Goal: Task Accomplishment & Management: Complete application form

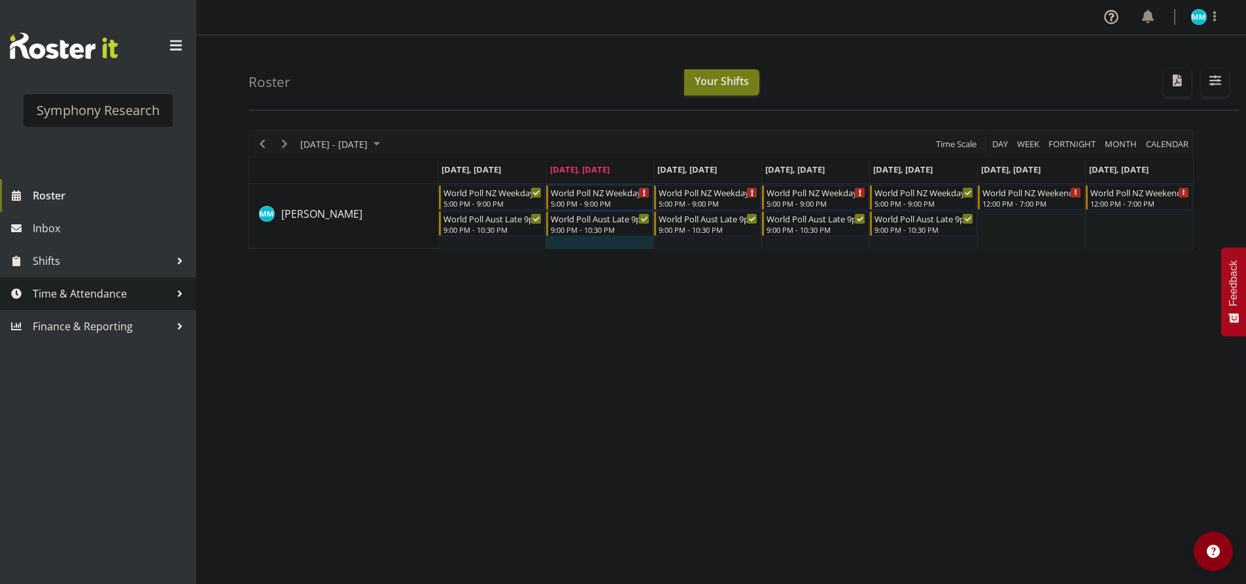
click at [82, 290] on span "Time & Attendance" at bounding box center [101, 294] width 137 height 20
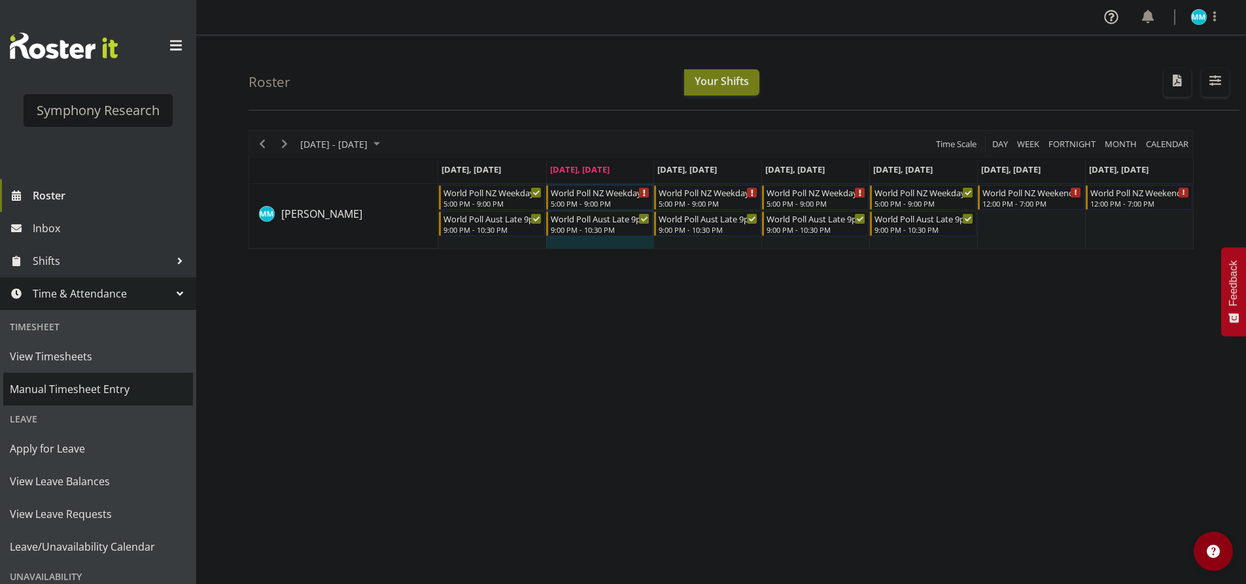
click at [97, 389] on span "Manual Timesheet Entry" at bounding box center [98, 389] width 177 height 20
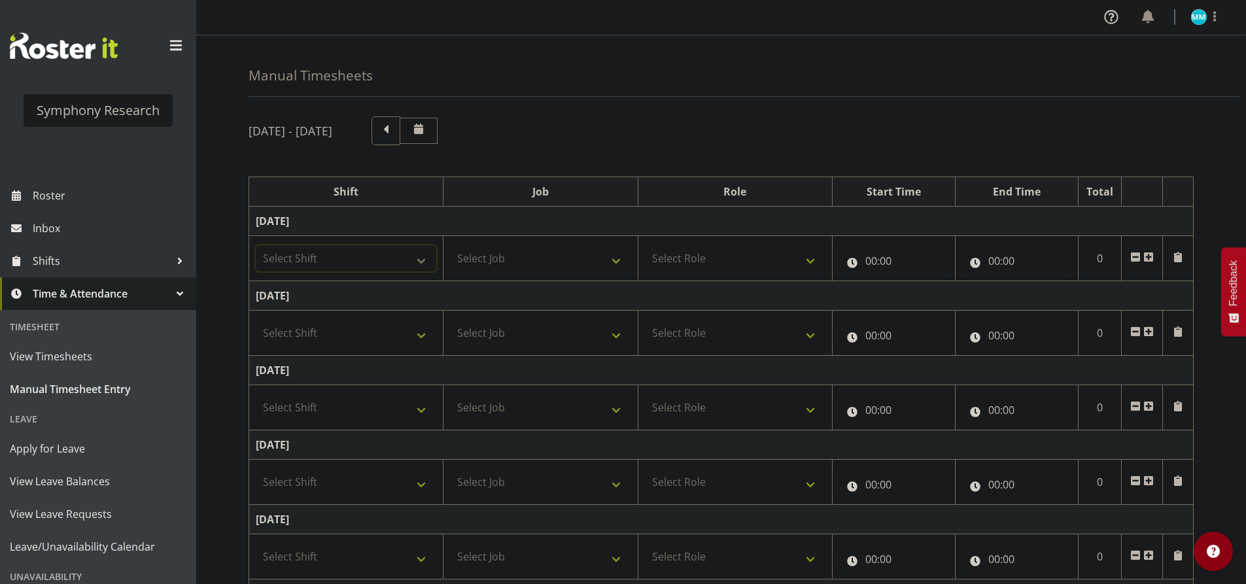
click at [412, 269] on select "Select Shift !!Weekend Residential (Roster IT Shift Label) *Business 9/10am ~ 4…" at bounding box center [346, 258] width 181 height 26
select select "41319"
click at [256, 245] on select "Select Shift !!Weekend Residential (Roster IT Shift Label) *Business 9/10am ~ 4…" at bounding box center [346, 258] width 181 height 26
drag, startPoint x: 501, startPoint y: 256, endPoint x: 508, endPoint y: 258, distance: 7.7
click at [501, 256] on select "Select Job 550060 IF Admin 553492 World Poll Aus Wave 2 Main 2025 553493 World …" at bounding box center [540, 258] width 181 height 26
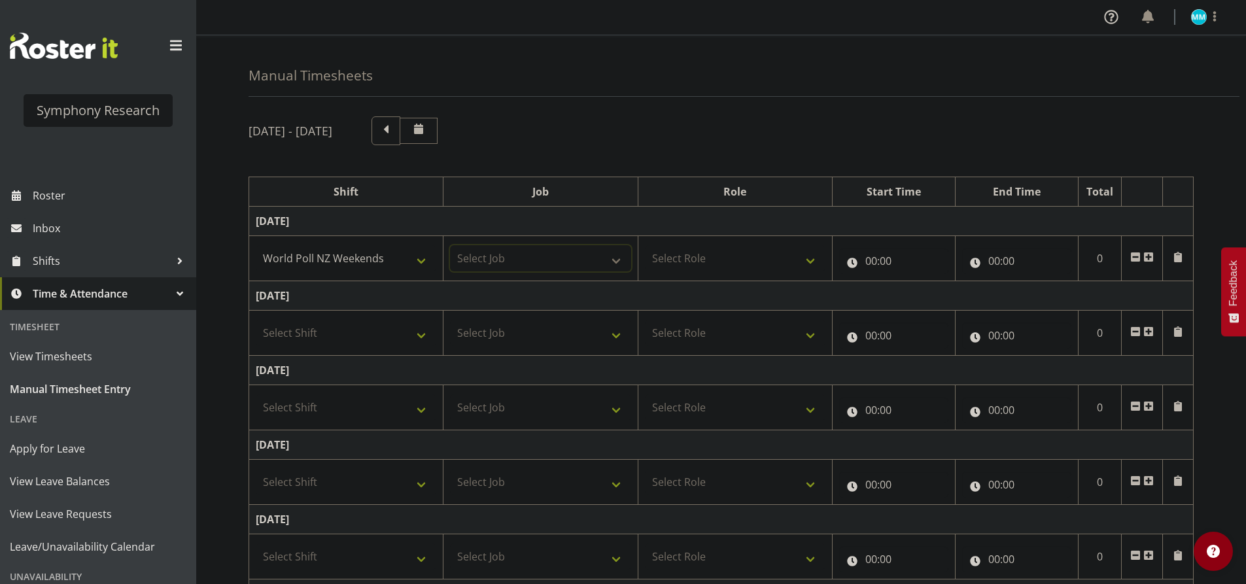
select select "10527"
click at [450, 245] on select "Select Job 550060 IF Admin 553492 World Poll Aus Wave 2 Main 2025 553493 World …" at bounding box center [540, 258] width 181 height 26
click at [683, 251] on select "Select Role Briefing Interviewing" at bounding box center [735, 258] width 181 height 26
select select "47"
click at [645, 245] on select "Select Role Briefing Interviewing" at bounding box center [735, 258] width 181 height 26
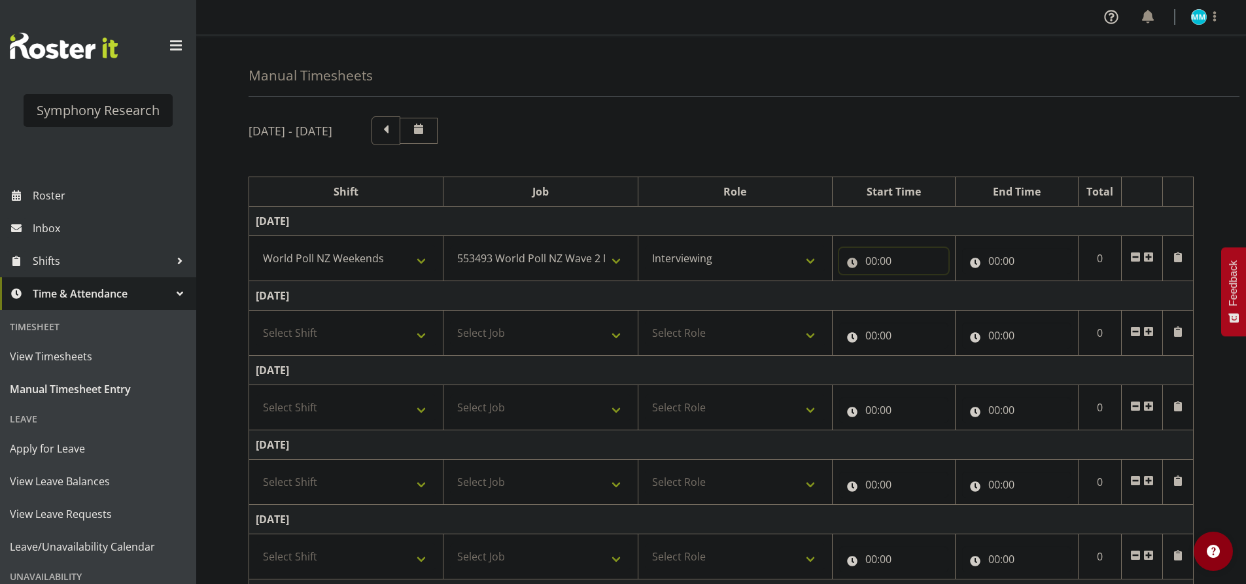
click at [875, 250] on input "00:00" at bounding box center [893, 261] width 109 height 26
click at [926, 284] on select "00 01 02 03 04 05 06 07 08 09 10 11 12 13 14 15 16 17 18 19 20 21 22 23" at bounding box center [928, 295] width 29 height 26
select select "12"
click at [914, 282] on select "00 01 02 03 04 05 06 07 08 09 10 11 12 13 14 15 16 17 18 19 20 21 22 23" at bounding box center [928, 295] width 29 height 26
type input "12:00"
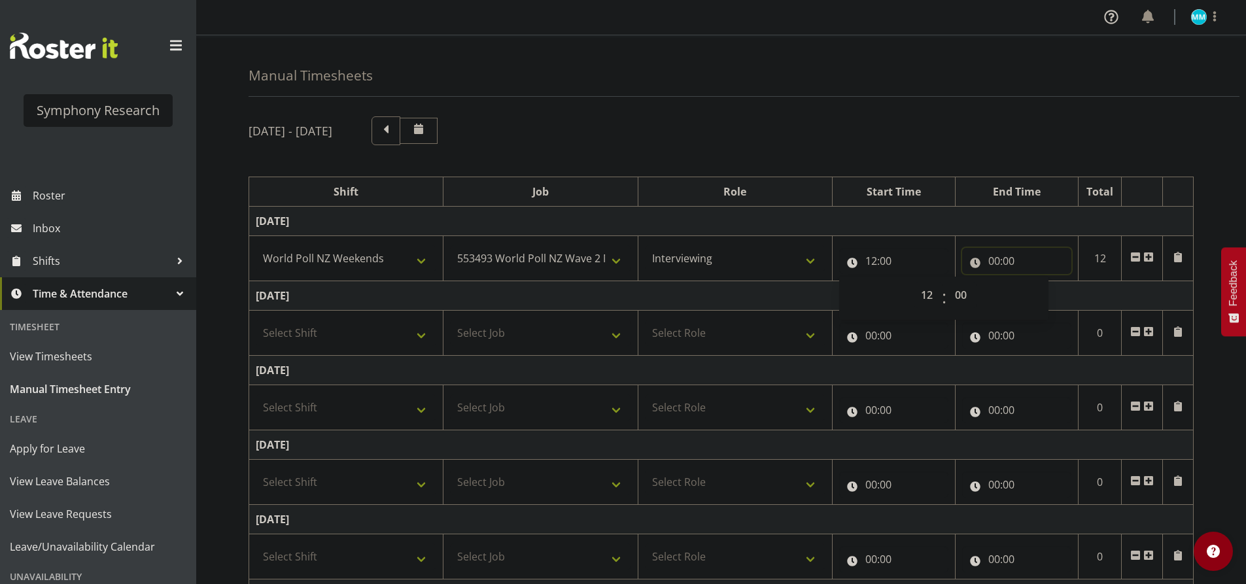
click at [991, 262] on input "00:00" at bounding box center [1016, 261] width 109 height 26
click at [856, 259] on input "12:00" at bounding box center [893, 261] width 109 height 26
click at [917, 286] on select "00 01 02 03 04 05 06 07 08 09 10 11 12 13 14 15 16 17 18 19 20 21 22 23" at bounding box center [928, 295] width 29 height 26
select select "17"
click at [914, 282] on select "00 01 02 03 04 05 06 07 08 09 10 11 12 13 14 15 16 17 18 19 20 21 22 23" at bounding box center [928, 295] width 29 height 26
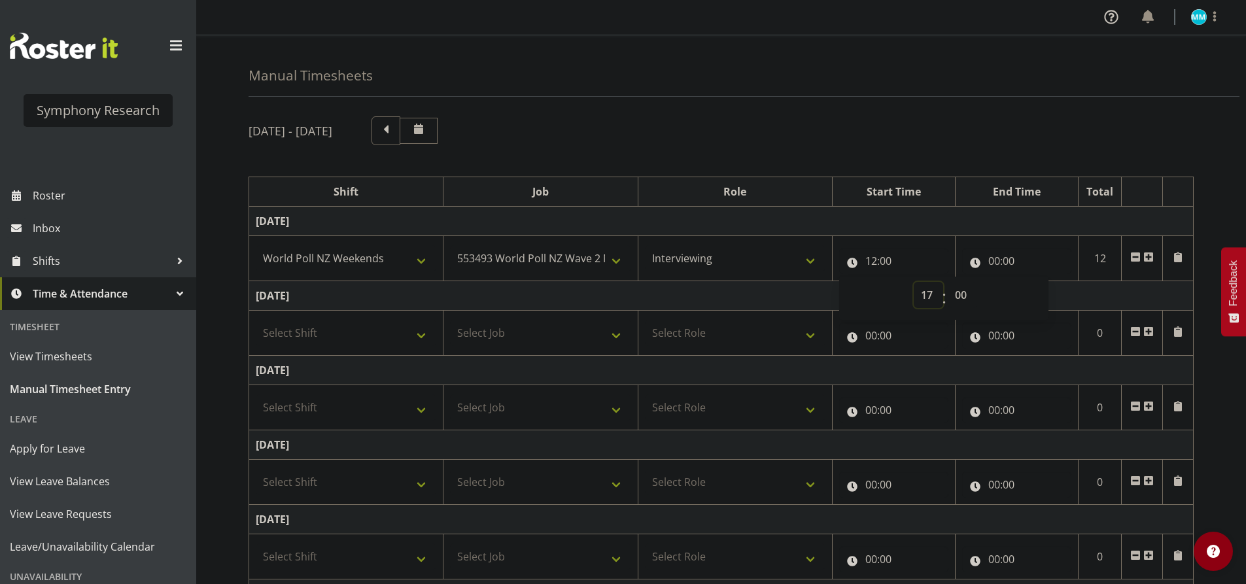
type input "17:00"
click at [892, 224] on td "[DATE]" at bounding box center [721, 221] width 945 height 29
click at [980, 262] on input "00:00" at bounding box center [1016, 261] width 109 height 26
click at [1037, 289] on select "00 01 02 03 04 05 06 07 08 09 10 11 12 13 14 15 16 17 18 19 20 21 22 23" at bounding box center [1051, 295] width 29 height 26
select select "18"
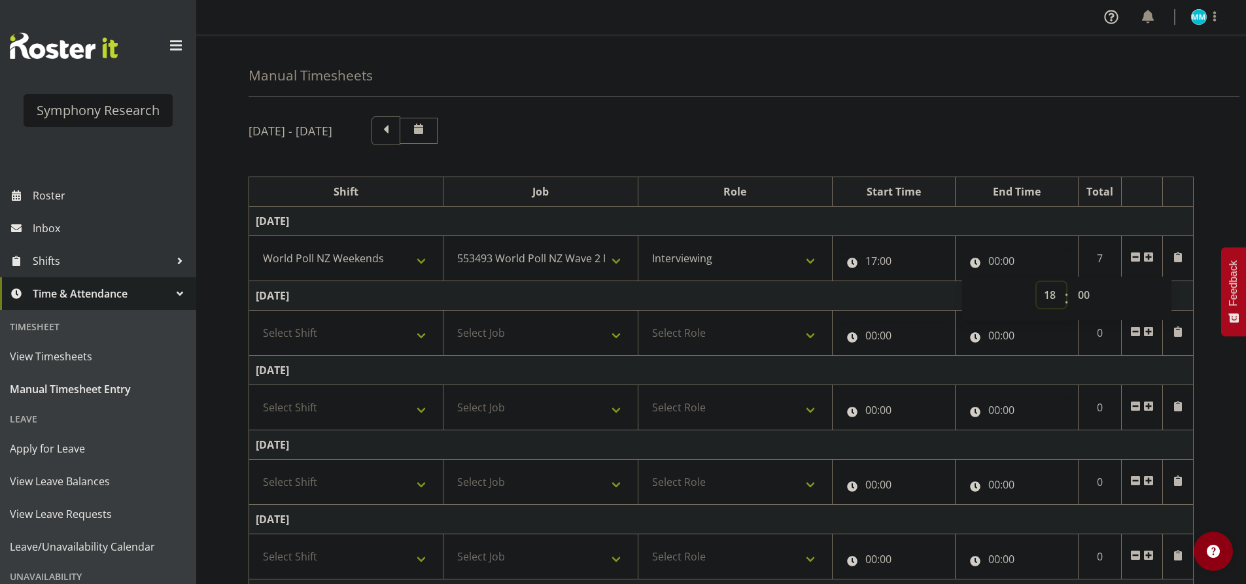
click at [1037, 282] on select "00 01 02 03 04 05 06 07 08 09 10 11 12 13 14 15 16 17 18 19 20 21 22 23" at bounding box center [1051, 295] width 29 height 26
type input "18:00"
click at [1084, 294] on select "00 01 02 03 04 05 06 07 08 09 10 11 12 13 14 15 16 17 18 19 20 21 22 23 24 25 2…" at bounding box center [1085, 295] width 29 height 26
select select "30"
click at [1071, 282] on select "00 01 02 03 04 05 06 07 08 09 10 11 12 13 14 15 16 17 18 19 20 21 22 23 24 25 2…" at bounding box center [1085, 295] width 29 height 26
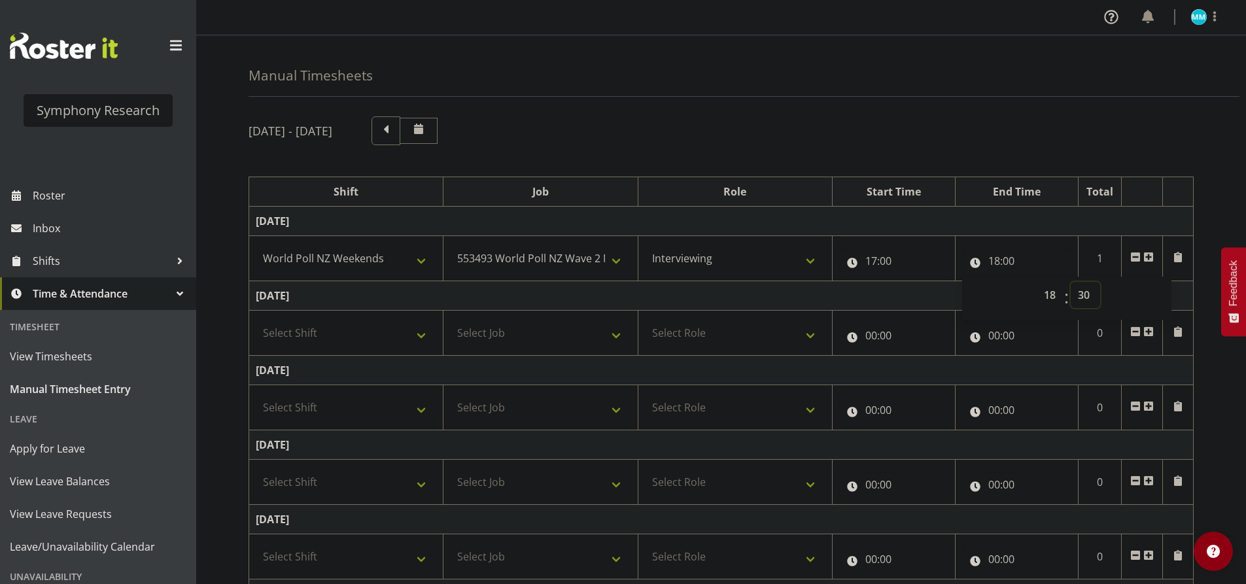
type input "18:30"
click at [993, 229] on td "[DATE]" at bounding box center [721, 221] width 945 height 29
click at [1148, 257] on span at bounding box center [1149, 257] width 10 height 10
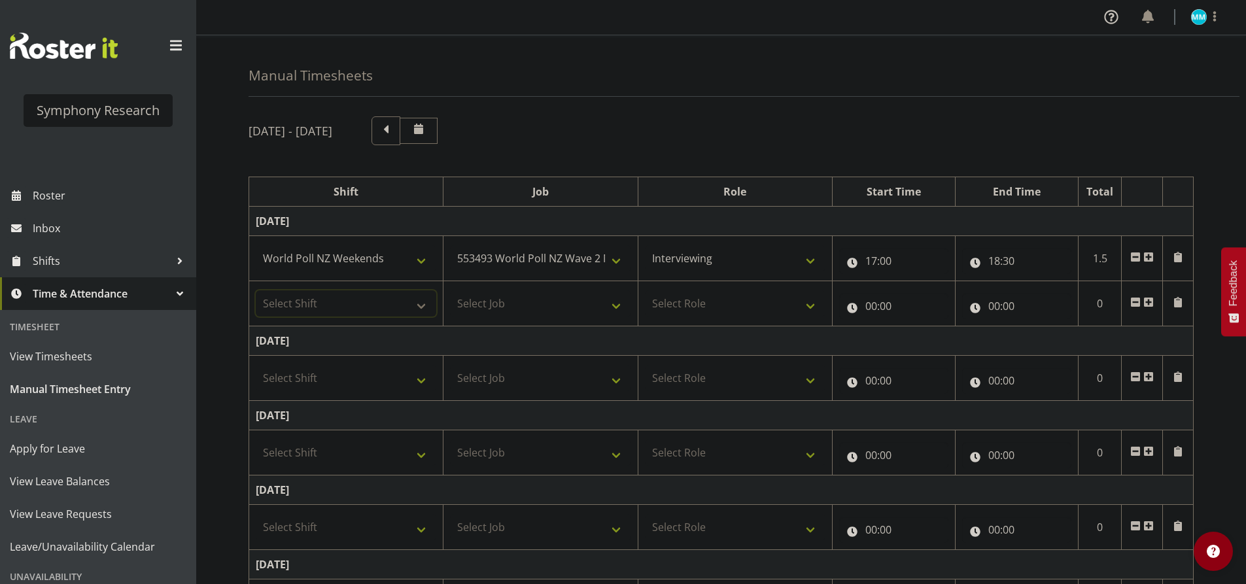
click at [354, 303] on select "Select Shift !!Weekend Residential (Roster IT Shift Label) *Business 9/10am ~ 4…" at bounding box center [346, 303] width 181 height 26
select select "11547"
click at [256, 290] on select "Select Shift !!Weekend Residential (Roster IT Shift Label) *Business 9/10am ~ 4…" at bounding box center [346, 303] width 181 height 26
click at [408, 262] on select "!!Weekend Residential (Roster IT Shift Label) *Business 9/10am ~ 4:30pm *Busine…" at bounding box center [346, 258] width 181 height 26
select select "41604"
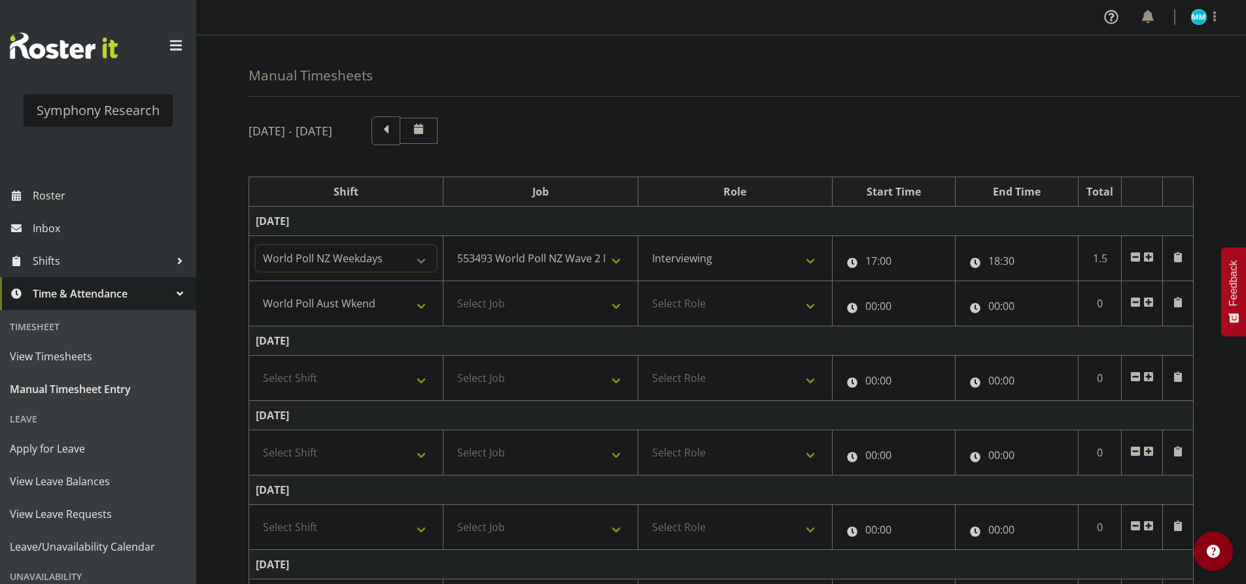
click at [256, 245] on select "!!Weekend Residential (Roster IT Shift Label) *Business 9/10am ~ 4:30pm *Busine…" at bounding box center [346, 258] width 181 height 26
click at [400, 309] on select "!!Weekend Residential (Roster IT Shift Label) *Business 9/10am ~ 4:30pm *Busine…" at bounding box center [346, 303] width 181 height 26
select select "56692"
click at [256, 290] on select "!!Weekend Residential (Roster IT Shift Label) *Business 9/10am ~ 4:30pm *Busine…" at bounding box center [346, 303] width 181 height 26
click at [544, 320] on td "Select Job 550060 IF Admin 553492 World Poll Aus Wave 2 Main 2025 553493 World …" at bounding box center [541, 303] width 194 height 45
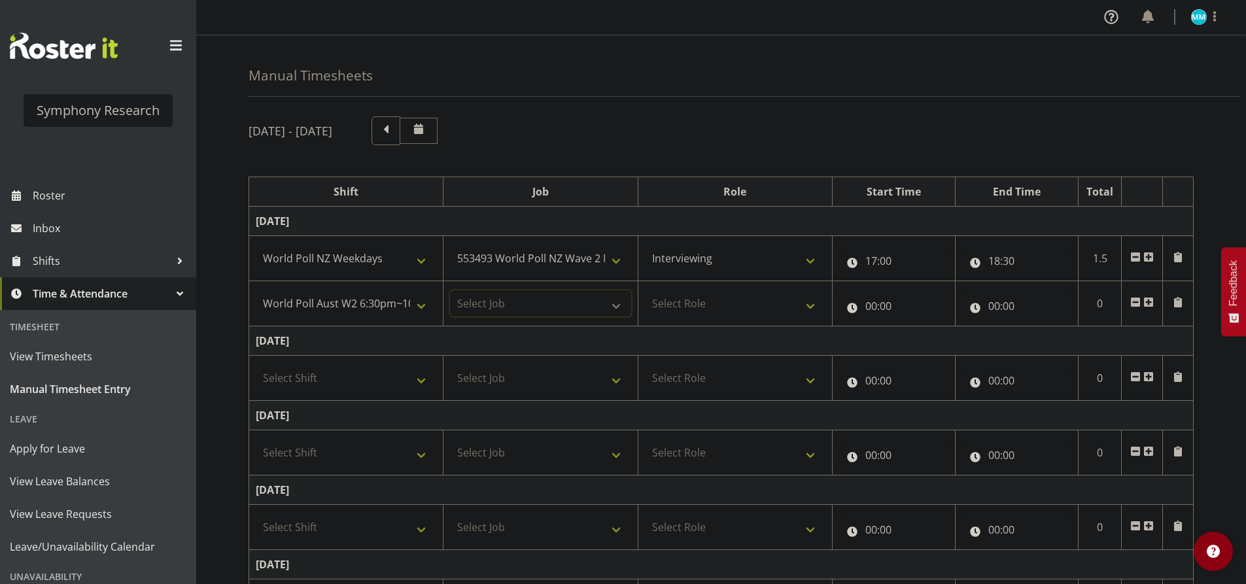
click at [555, 304] on select "Select Job 550060 IF Admin 553492 World Poll Aus Wave 2 Main 2025 553493 World …" at bounding box center [540, 303] width 181 height 26
select select "10499"
click at [450, 290] on select "Select Job 550060 IF Admin 553492 World Poll Aus Wave 2 Main 2025 553493 World …" at bounding box center [540, 303] width 181 height 26
click at [644, 117] on div "[DATE] - [DATE]" at bounding box center [721, 130] width 945 height 29
click at [712, 300] on select "Select Role Briefing Interviewing" at bounding box center [735, 303] width 181 height 26
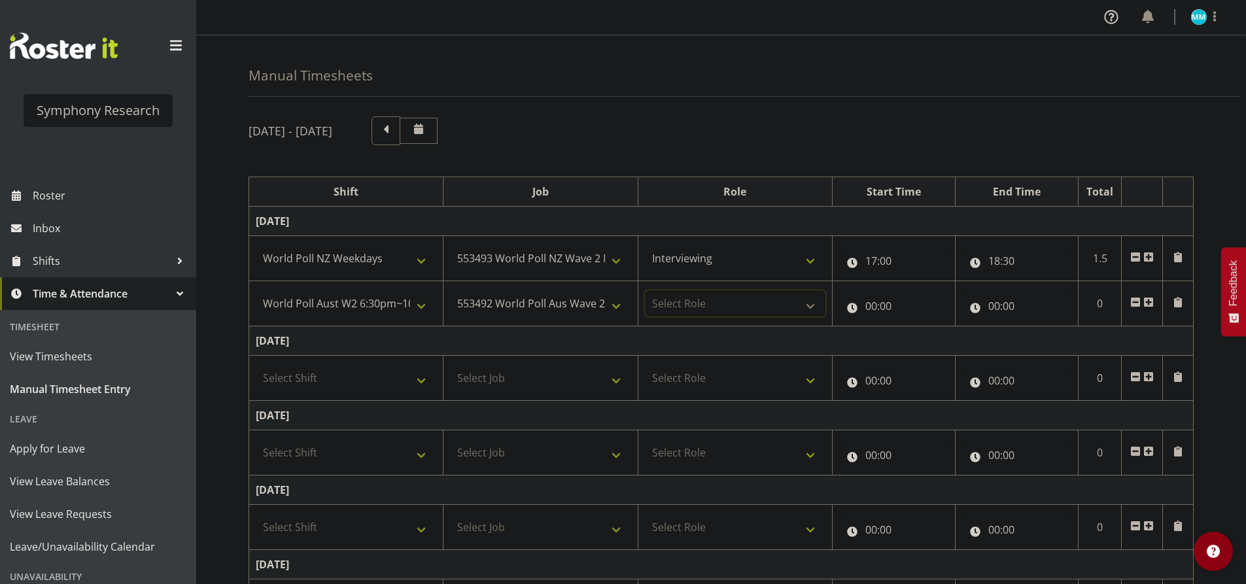
select select "47"
click at [645, 290] on select "Select Role Briefing Interviewing" at bounding box center [735, 303] width 181 height 26
click at [871, 309] on input "00:00" at bounding box center [893, 306] width 109 height 26
click at [923, 334] on select "00 01 02 03 04 05 06 07 08 09 10 11 12 13 14 15 16 17 18 19 20 21 22 23" at bounding box center [928, 340] width 29 height 26
select select "18"
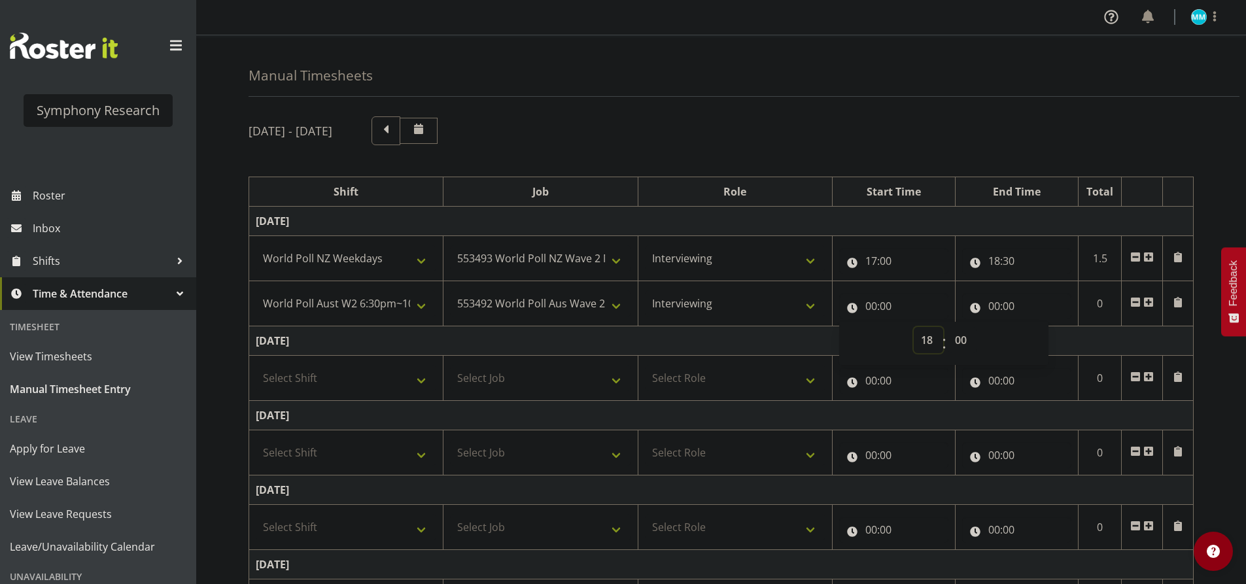
click at [914, 327] on select "00 01 02 03 04 05 06 07 08 09 10 11 12 13 14 15 16 17 18 19 20 21 22 23" at bounding box center [928, 340] width 29 height 26
type input "18:00"
click at [966, 341] on select "00 01 02 03 04 05 06 07 08 09 10 11 12 13 14 15 16 17 18 19 20 21 22 23 24 25 2…" at bounding box center [962, 340] width 29 height 26
select select "30"
click at [948, 327] on select "00 01 02 03 04 05 06 07 08 09 10 11 12 13 14 15 16 17 18 19 20 21 22 23 24 25 2…" at bounding box center [962, 340] width 29 height 26
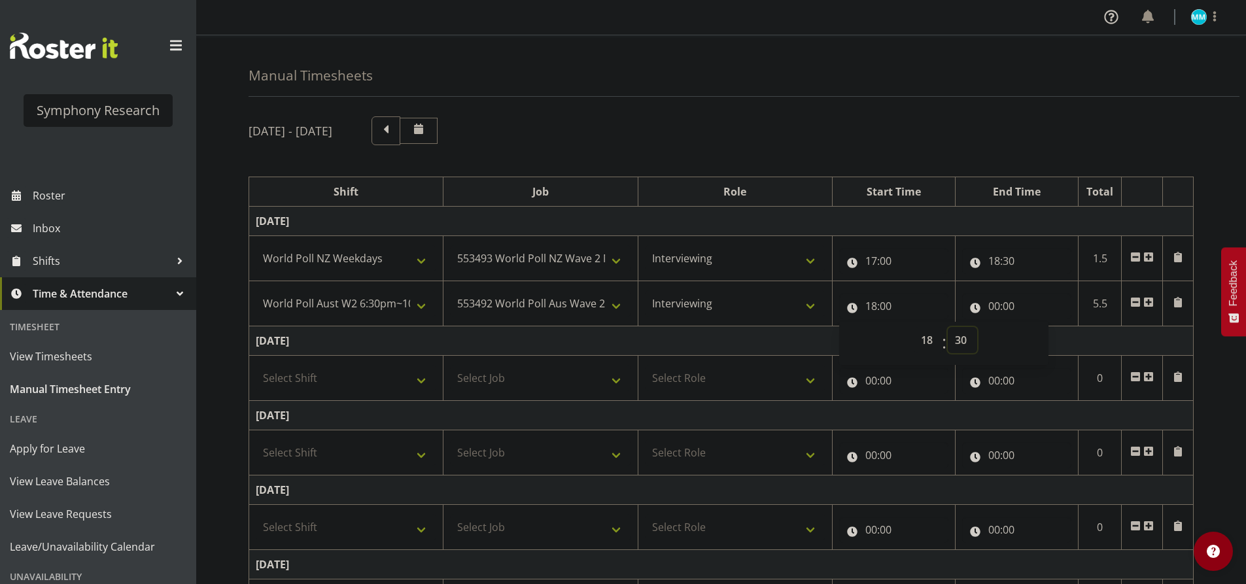
type input "18:30"
click at [860, 119] on div "[DATE] - [DATE]" at bounding box center [721, 130] width 945 height 29
click at [996, 313] on input "00:00" at bounding box center [1016, 306] width 109 height 26
click at [1044, 343] on select "00 01 02 03 04 05 06 07 08 09 10 11 12 13 14 15 16 17 18 19 20 21 22 23" at bounding box center [1051, 340] width 29 height 26
select select "19"
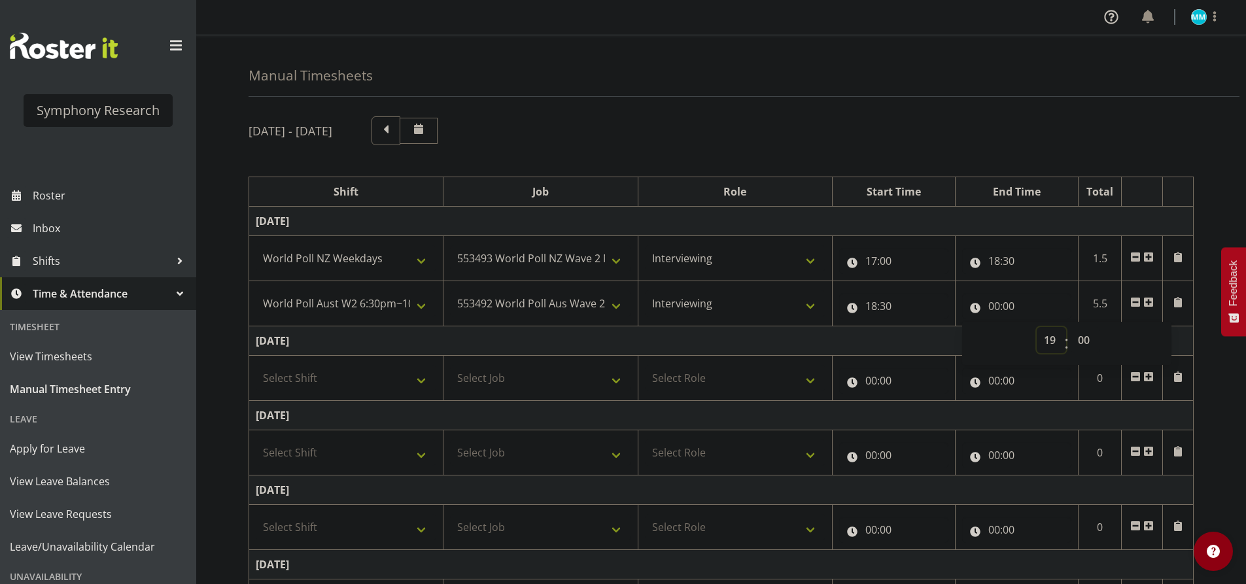
click at [1037, 327] on select "00 01 02 03 04 05 06 07 08 09 10 11 12 13 14 15 16 17 18 19 20 21 22 23" at bounding box center [1051, 340] width 29 height 26
type input "19:00"
click at [1089, 339] on select "00 01 02 03 04 05 06 07 08 09 10 11 12 13 14 15 16 17 18 19 20 21 22 23 24 25 2…" at bounding box center [1085, 340] width 29 height 26
select select "8"
click at [1071, 327] on select "00 01 02 03 04 05 06 07 08 09 10 11 12 13 14 15 16 17 18 19 20 21 22 23 24 25 2…" at bounding box center [1085, 340] width 29 height 26
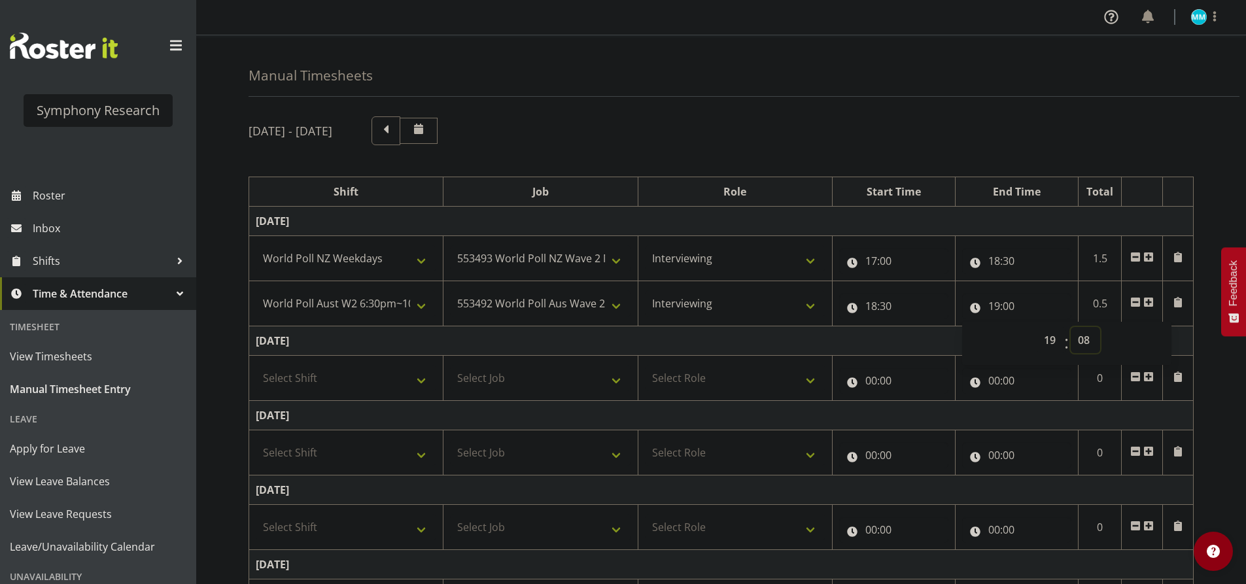
type input "19:08"
click at [1044, 140] on div "[DATE] - [DATE]" at bounding box center [721, 130] width 945 height 29
click at [1152, 302] on span at bounding box center [1149, 302] width 10 height 10
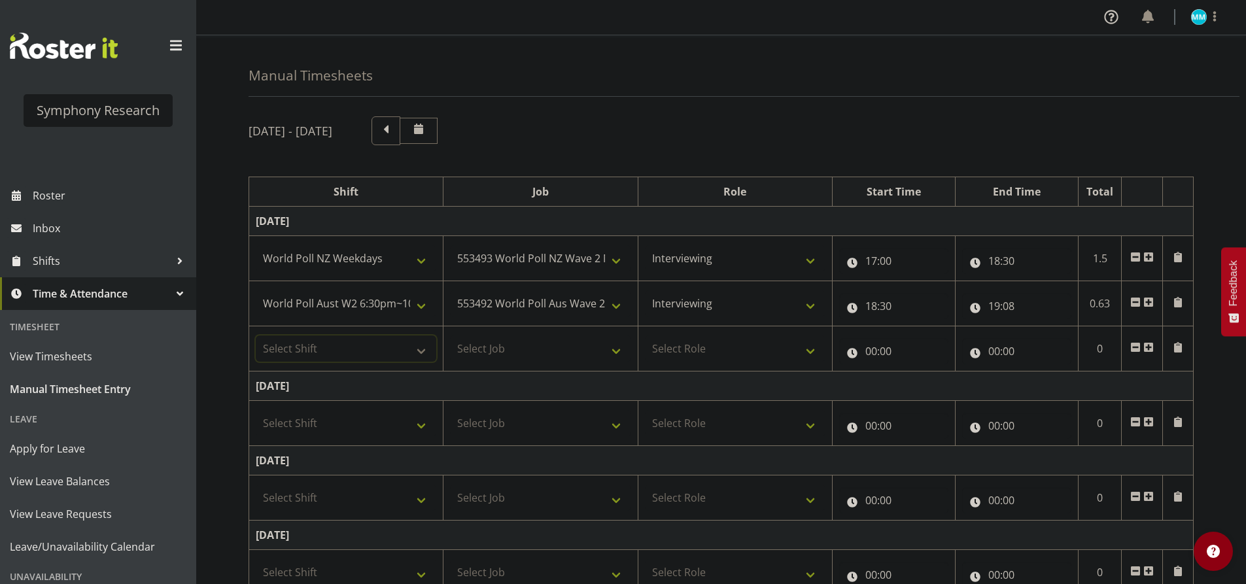
click at [366, 352] on select "Select Shift !!Weekend Residential (Roster IT Shift Label) *Business 9/10am ~ 4…" at bounding box center [346, 349] width 181 height 26
select select "56692"
click at [256, 336] on select "Select Shift !!Weekend Residential (Roster IT Shift Label) *Business 9/10am ~ 4…" at bounding box center [346, 349] width 181 height 26
click at [519, 355] on select "Select Job 550060 IF Admin 553492 World Poll Aus Wave 2 Main 2025 553493 World …" at bounding box center [540, 349] width 181 height 26
select select "10499"
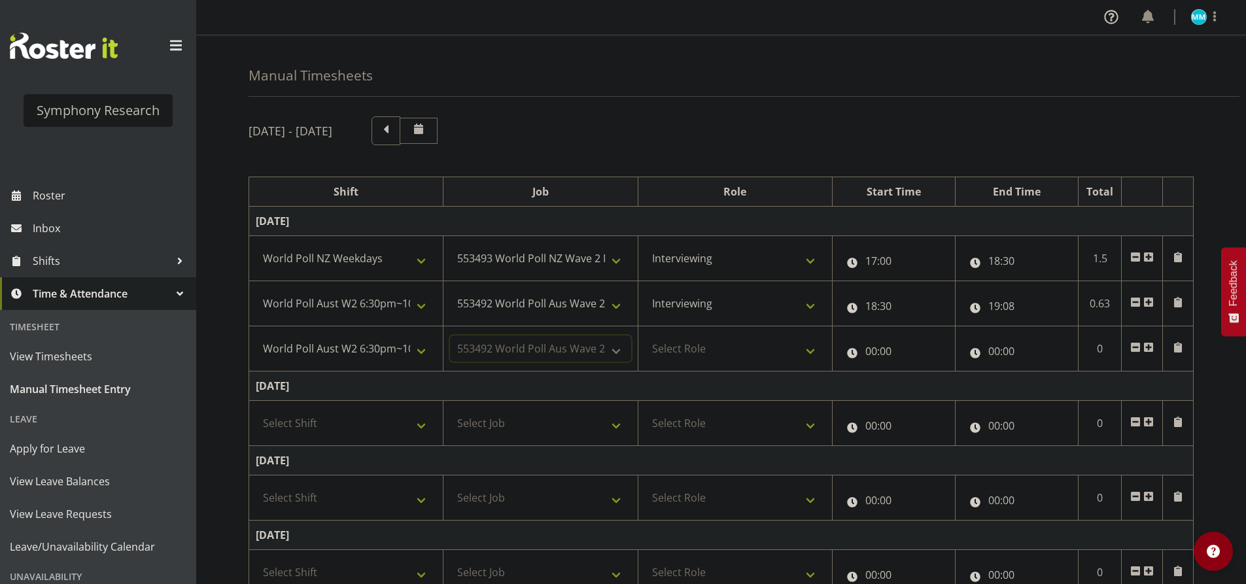
click at [450, 336] on select "Select Job 550060 IF Admin 553492 World Poll Aus Wave 2 Main 2025 553493 World …" at bounding box center [540, 349] width 181 height 26
click at [687, 345] on select "Select Role Briefing Interviewing" at bounding box center [735, 349] width 181 height 26
select select "47"
click at [645, 336] on select "Select Role Briefing Interviewing" at bounding box center [735, 349] width 181 height 26
click at [885, 349] on input "00:00" at bounding box center [893, 351] width 109 height 26
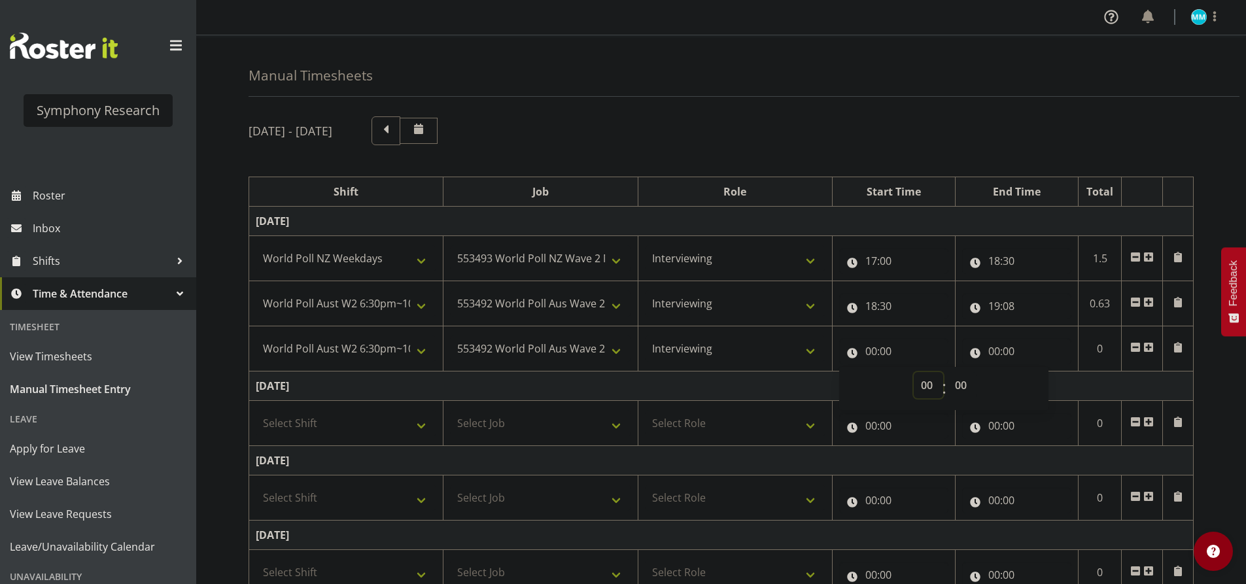
click at [926, 391] on select "00 01 02 03 04 05 06 07 08 09 10 11 12 13 14 15 16 17 18 19 20 21 22 23" at bounding box center [928, 385] width 29 height 26
select select "19"
click at [914, 372] on select "00 01 02 03 04 05 06 07 08 09 10 11 12 13 14 15 16 17 18 19 20 21 22 23" at bounding box center [928, 385] width 29 height 26
type input "19:00"
click at [977, 388] on select "00 01 02 03 04 05 06 07 08 09 10 11 12 13 14 15 16 17 18 19 20 21 22 23 24 25 2…" at bounding box center [962, 385] width 29 height 26
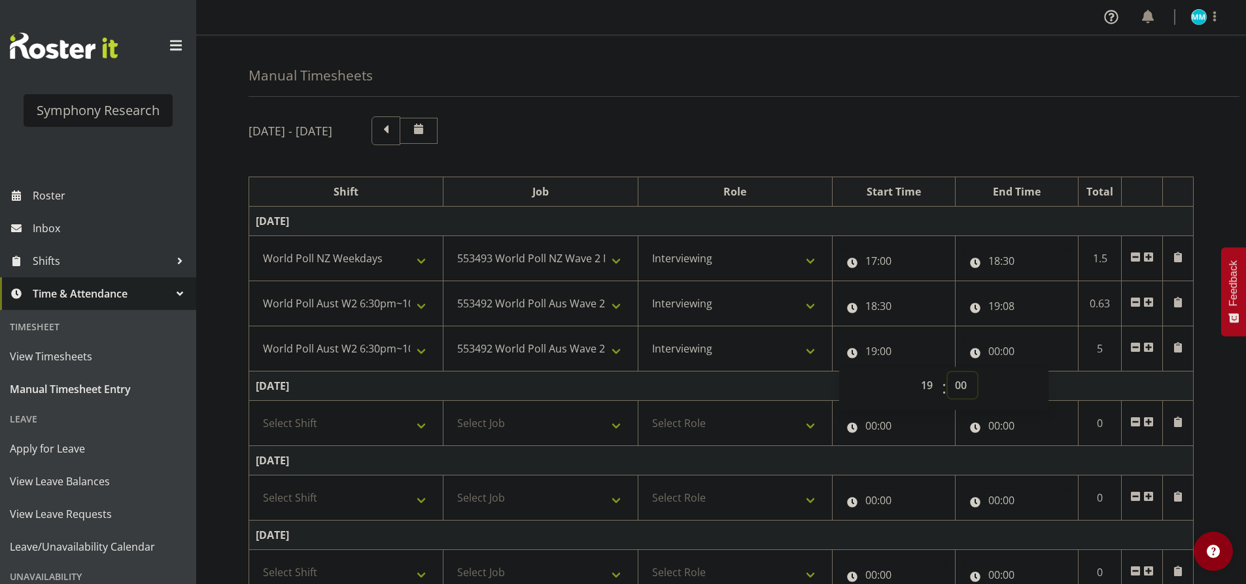
select select "38"
click at [948, 372] on select "00 01 02 03 04 05 06 07 08 09 10 11 12 13 14 15 16 17 18 19 20 21 22 23 24 25 2…" at bounding box center [962, 385] width 29 height 26
type input "19:38"
click at [997, 347] on input "00:00" at bounding box center [1016, 351] width 109 height 26
click at [1050, 381] on select "00 01 02 03 04 05 06 07 08 09 10 11 12 13 14 15 16 17 18 19 20 21 22 23" at bounding box center [1051, 385] width 29 height 26
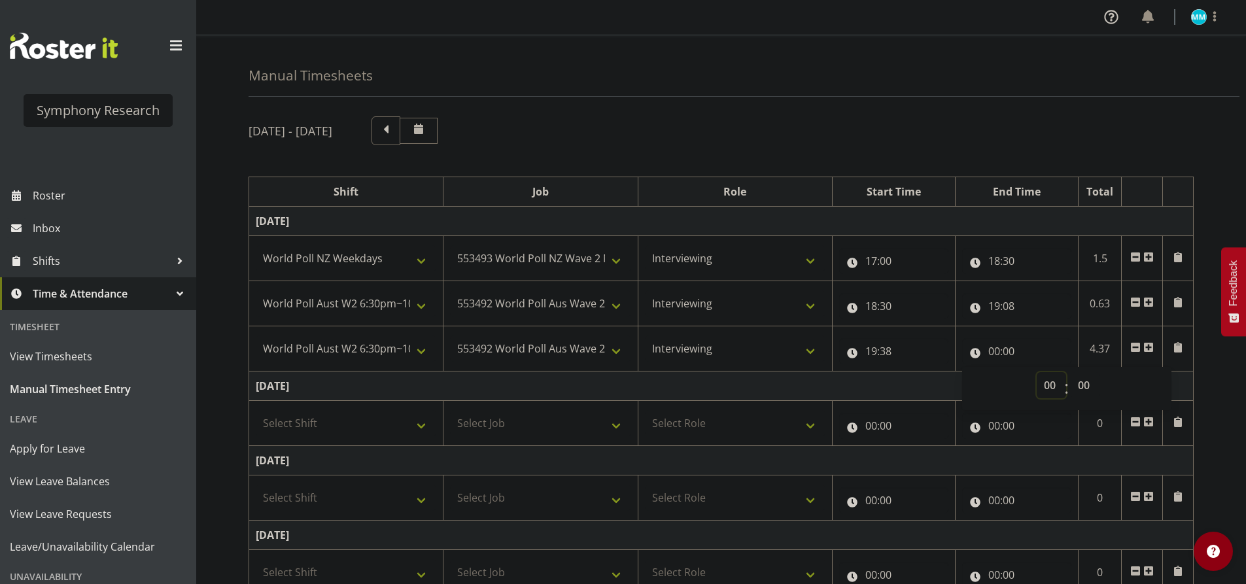
select select "22"
click at [1037, 372] on select "00 01 02 03 04 05 06 07 08 09 10 11 12 13 14 15 16 17 18 19 20 21 22 23" at bounding box center [1051, 385] width 29 height 26
type input "22:00"
click at [1078, 383] on select "00 01 02 03 04 05 06 07 08 09 10 11 12 13 14 15 16 17 18 19 20 21 22 23 24 25 2…" at bounding box center [1085, 385] width 29 height 26
select select "30"
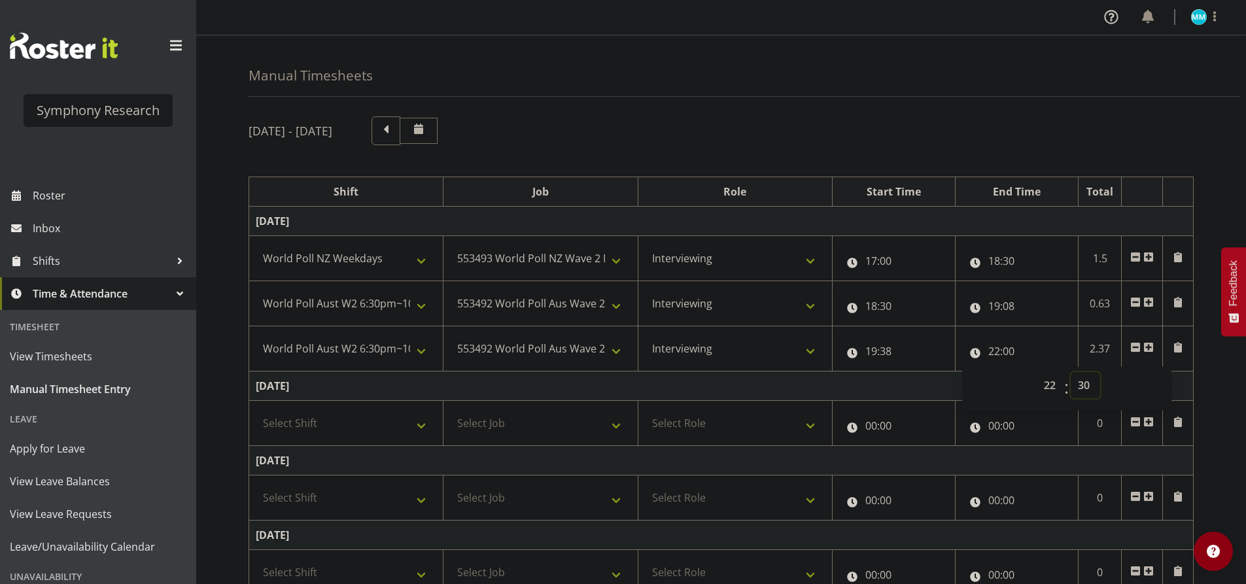
click at [1071, 372] on select "00 01 02 03 04 05 06 07 08 09 10 11 12 13 14 15 16 17 18 19 20 21 22 23 24 25 2…" at bounding box center [1085, 385] width 29 height 26
type input "22:30"
click at [1085, 128] on div "[DATE] - [DATE]" at bounding box center [721, 130] width 945 height 29
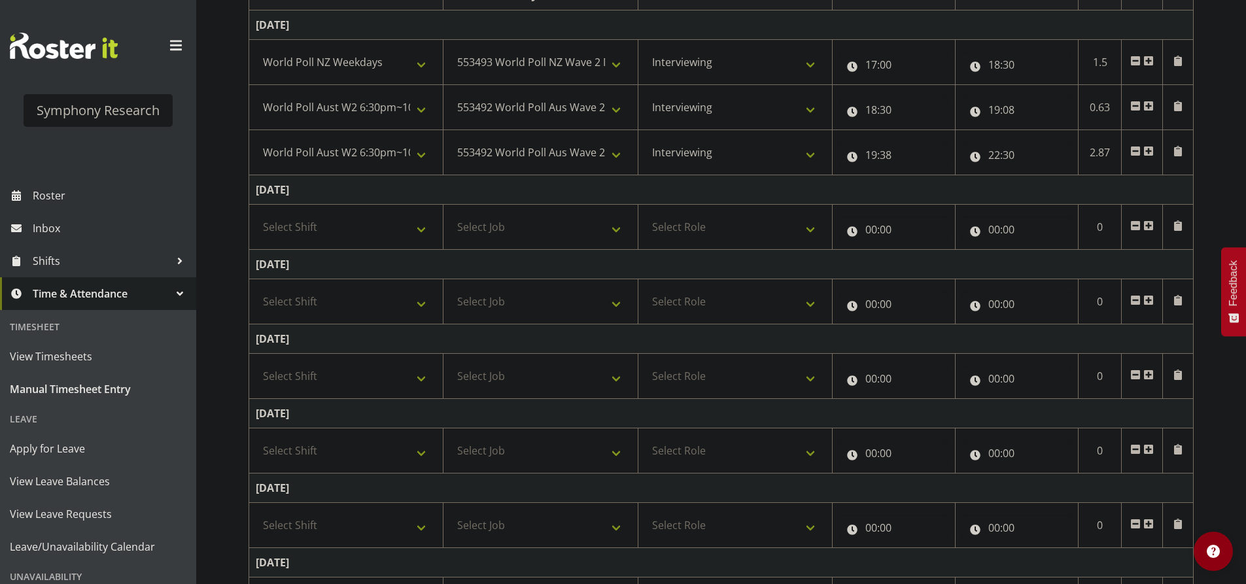
scroll to position [318, 0]
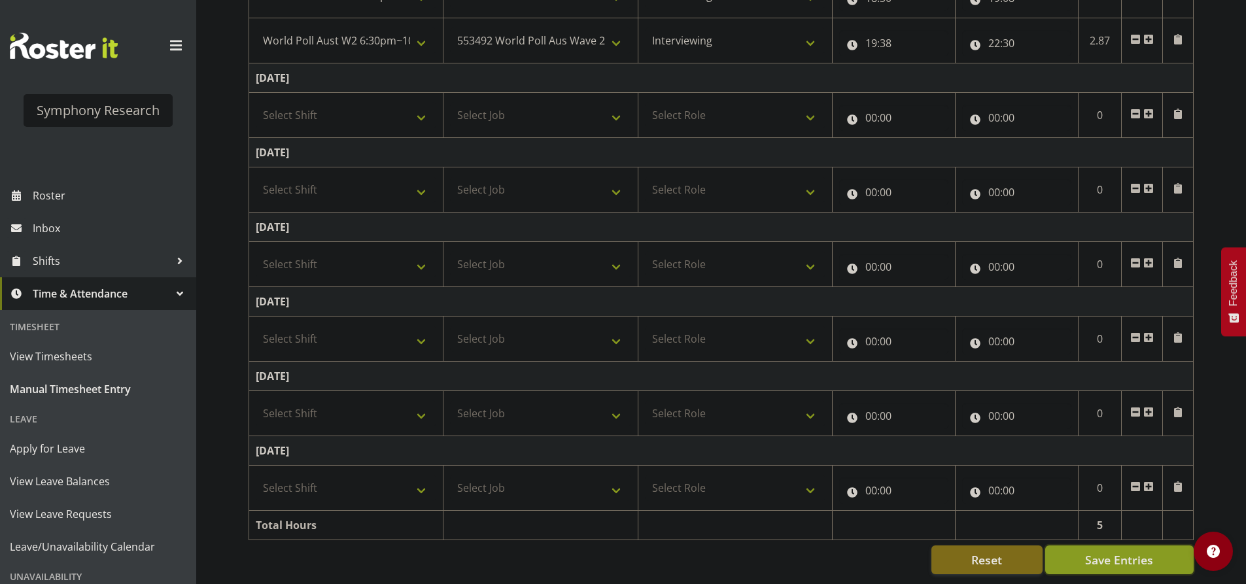
click at [1111, 552] on span "Save Entries" at bounding box center [1119, 560] width 68 height 17
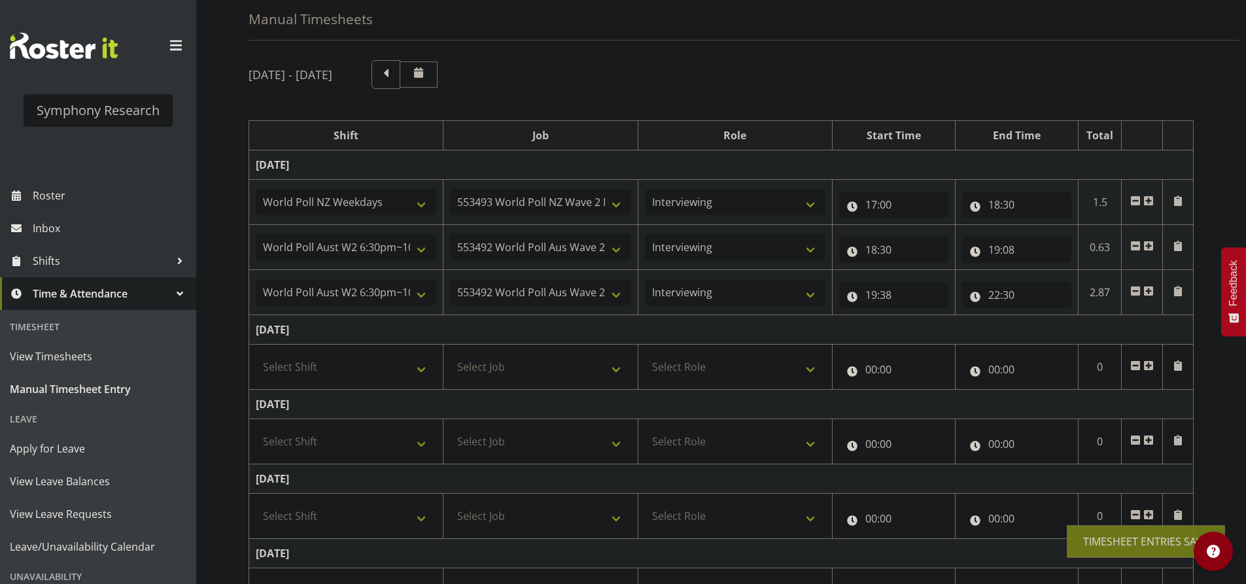
scroll to position [0, 0]
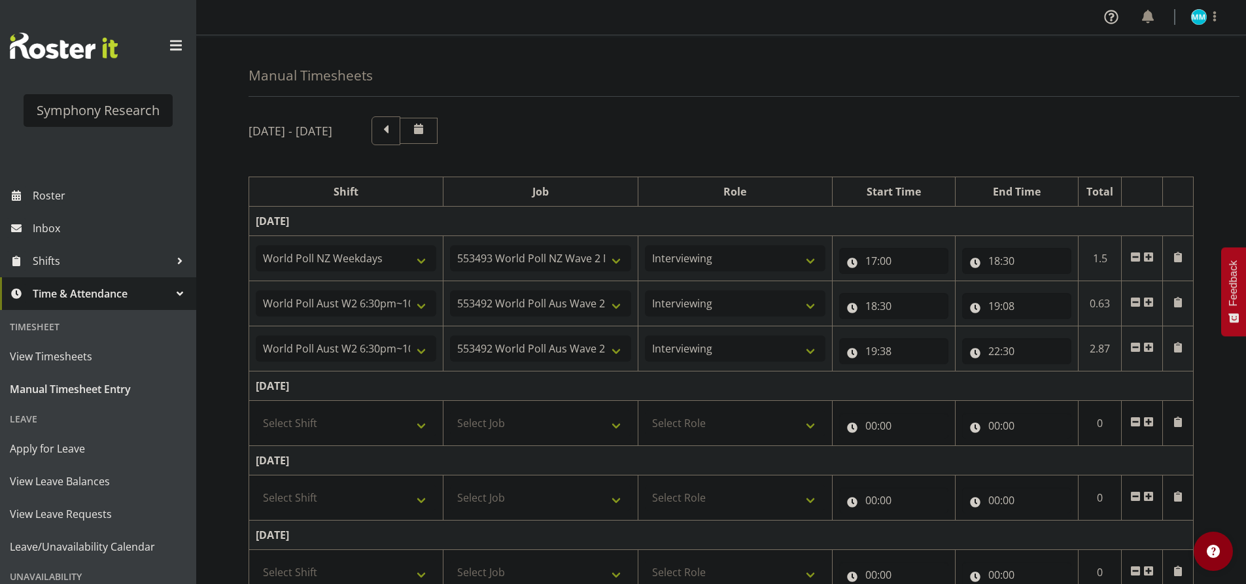
click at [607, 159] on div "[DATE] - [DATE] Shift Job Role Start Time End Time Total [DATE] !!Weekend Resid…" at bounding box center [748, 500] width 998 height 786
click at [644, 133] on div "[DATE] - [DATE]" at bounding box center [721, 130] width 945 height 29
click at [400, 142] on span at bounding box center [386, 130] width 29 height 29
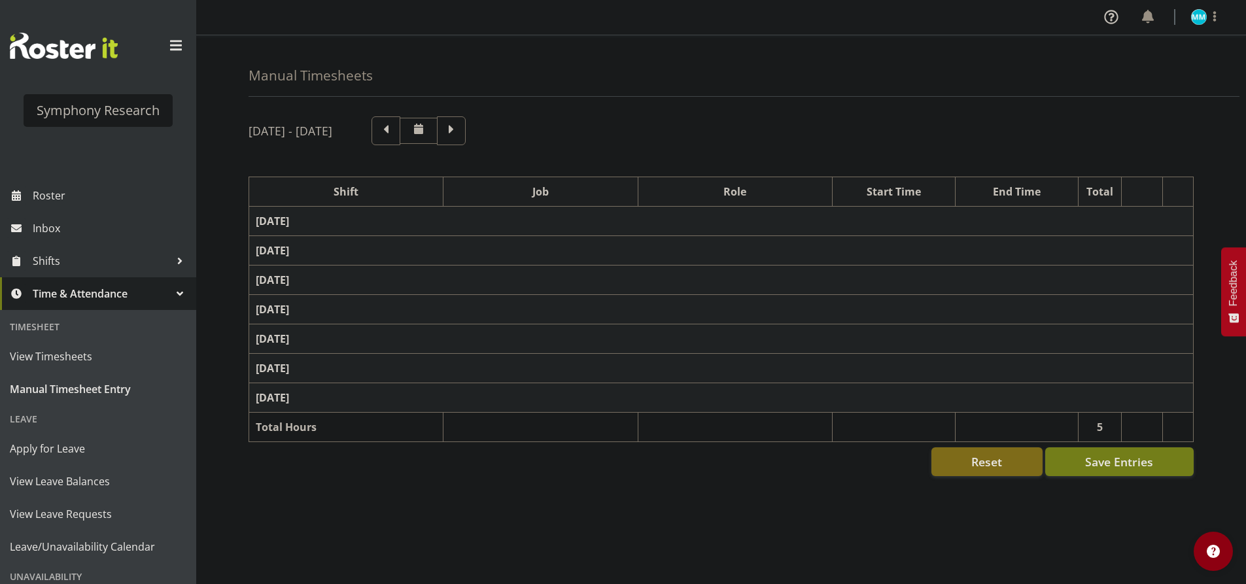
select select "57511"
select select "10499"
select select "47"
select select "57511"
select select "10499"
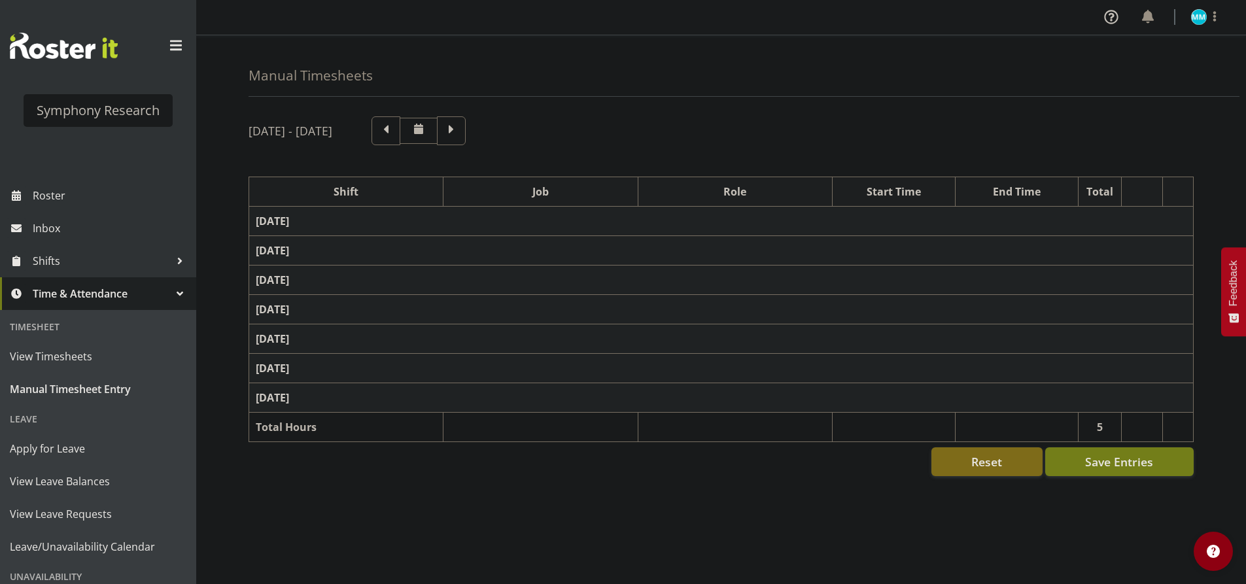
select select "47"
select select "57853"
select select "10536"
select select "47"
select select "57511"
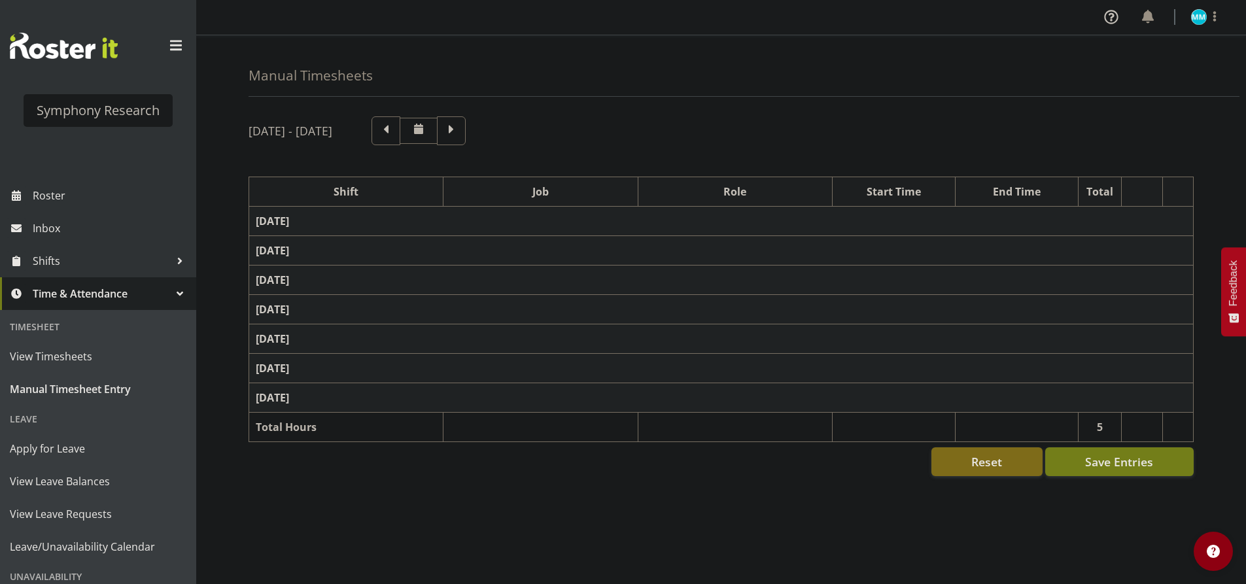
select select "10499"
select select "47"
select select "57853"
select select "10536"
select select "47"
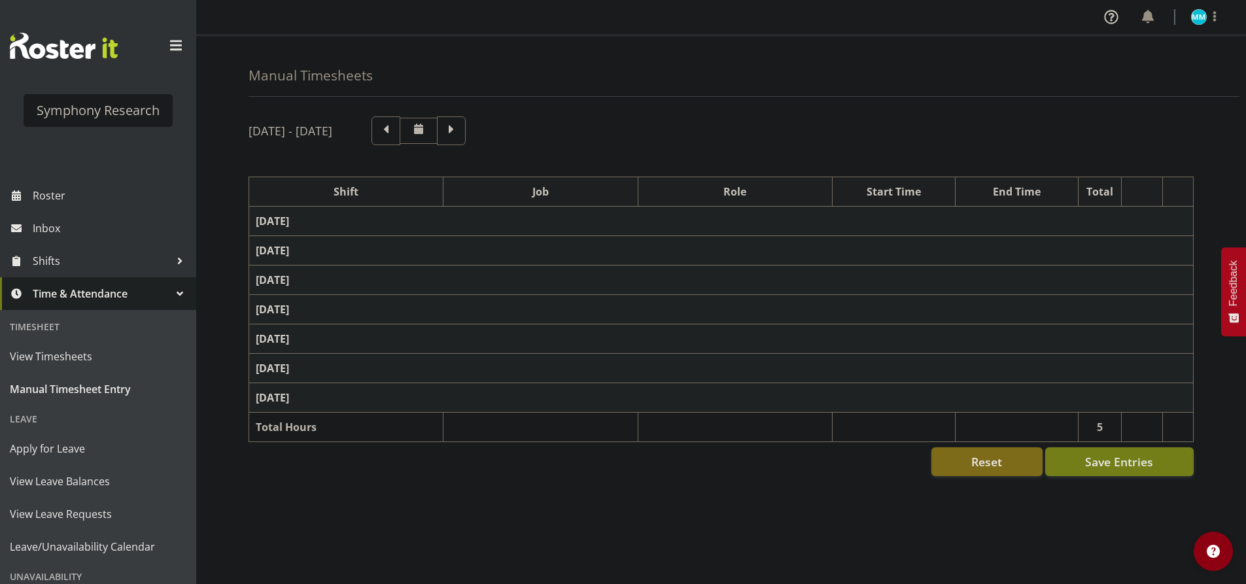
select select "57511"
select select "10499"
select select "47"
select select "57853"
select select "10536"
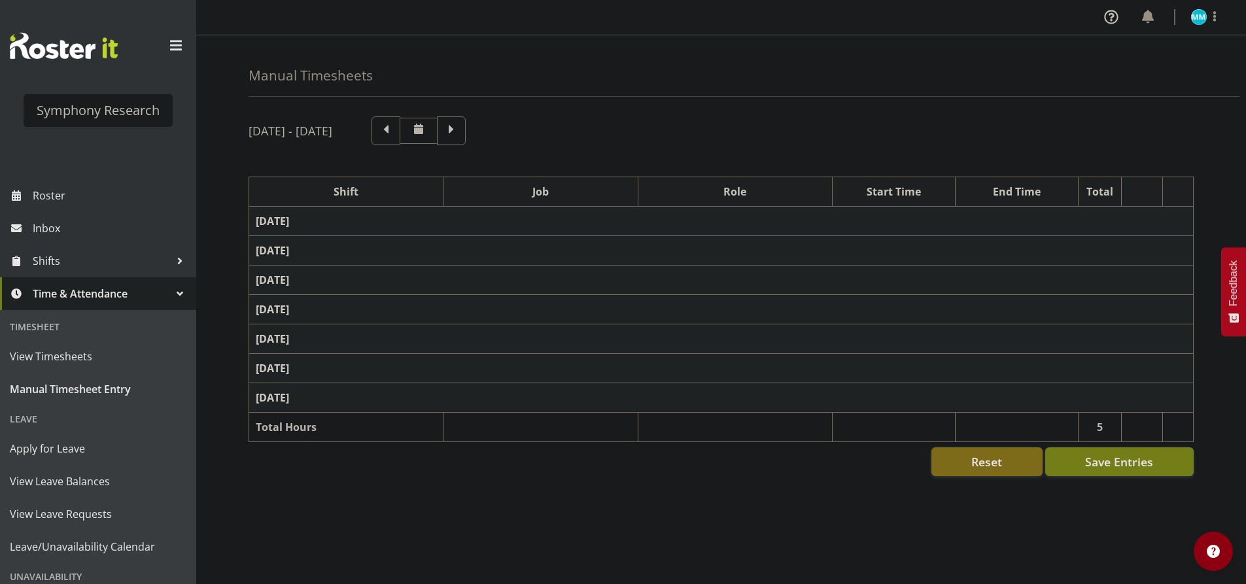
select select "47"
select select "41604"
select select "10527"
select select "47"
select select "57511"
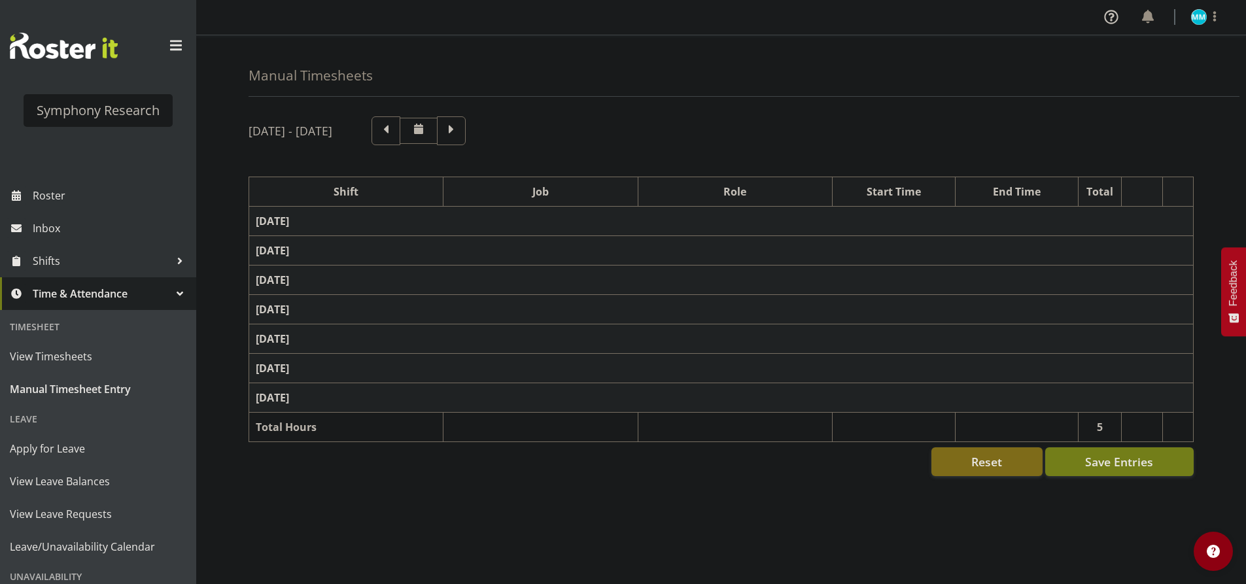
select select "10499"
select select "47"
select select "56692"
select select "10527"
select select "47"
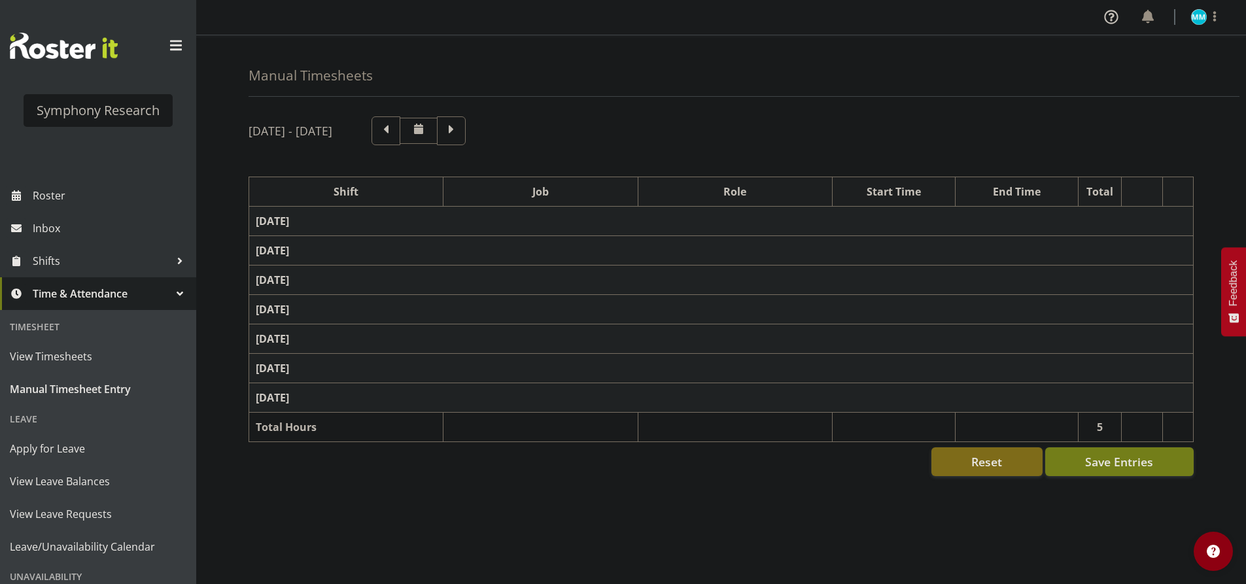
select select "57511"
select select "10499"
select select "47"
select select "41319"
select select "10527"
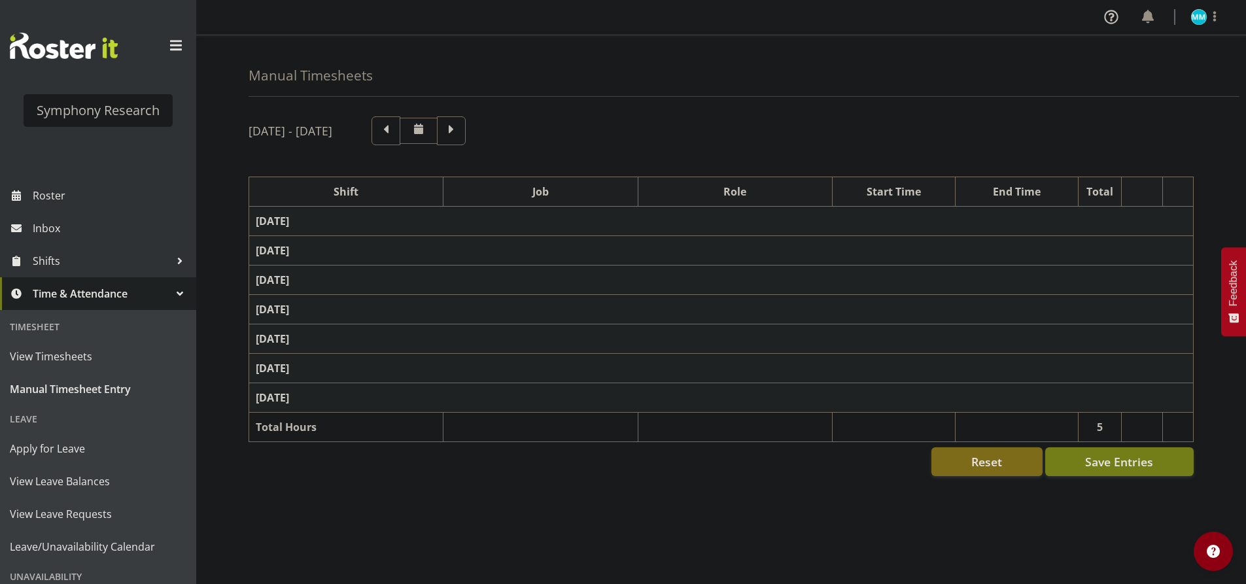
select select "47"
select select "11547"
select select "10499"
select select "47"
select select "11547"
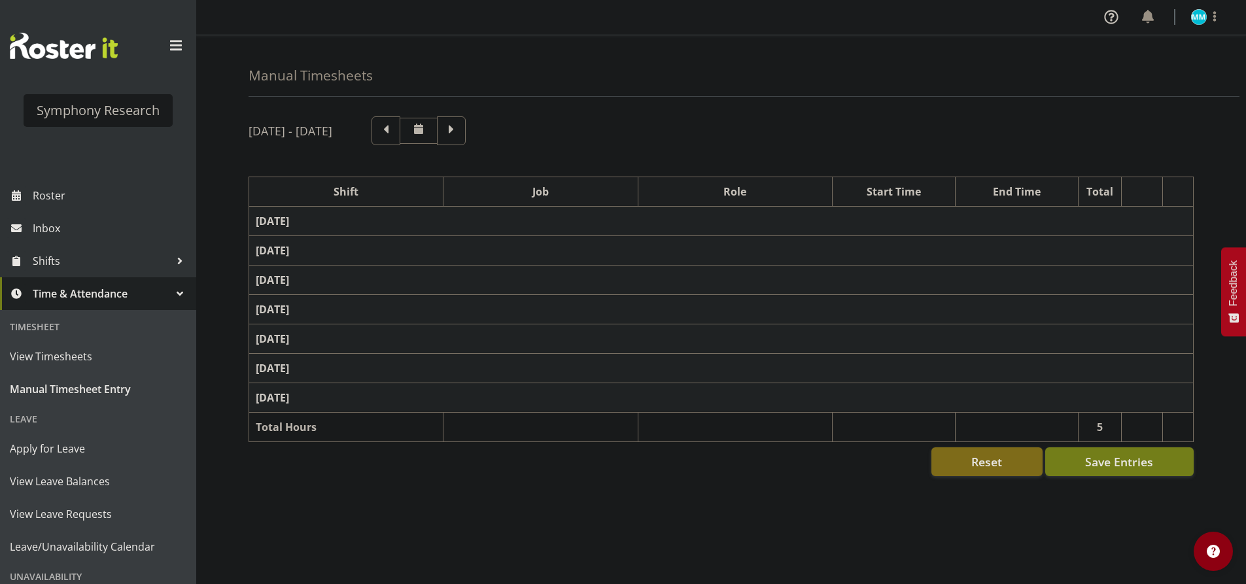
select select "10499"
select select "47"
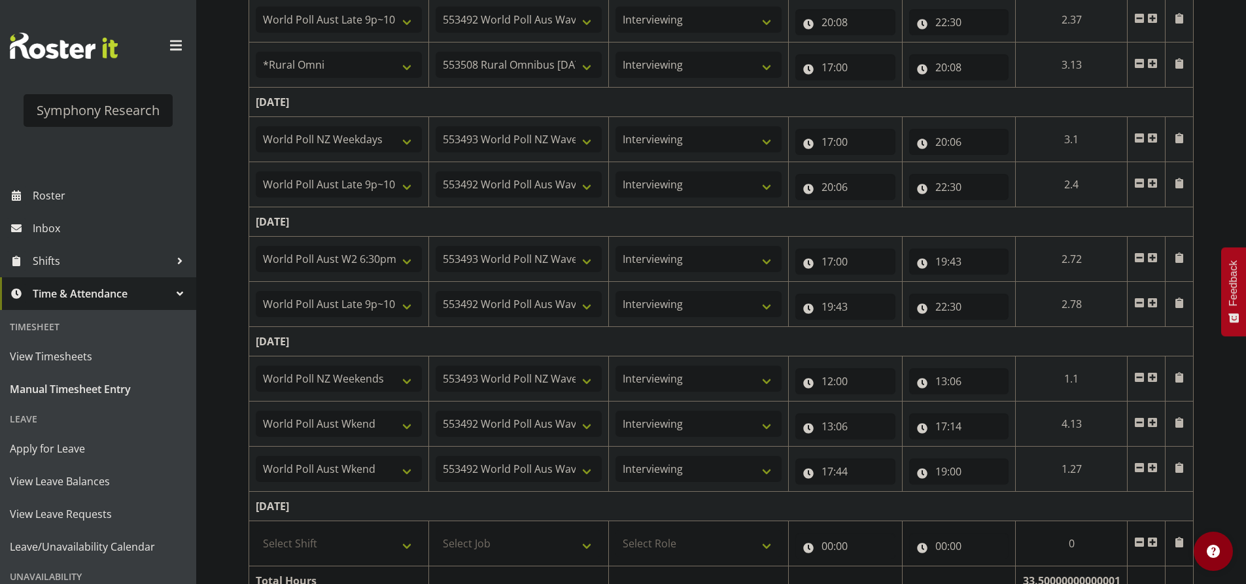
scroll to position [589, 0]
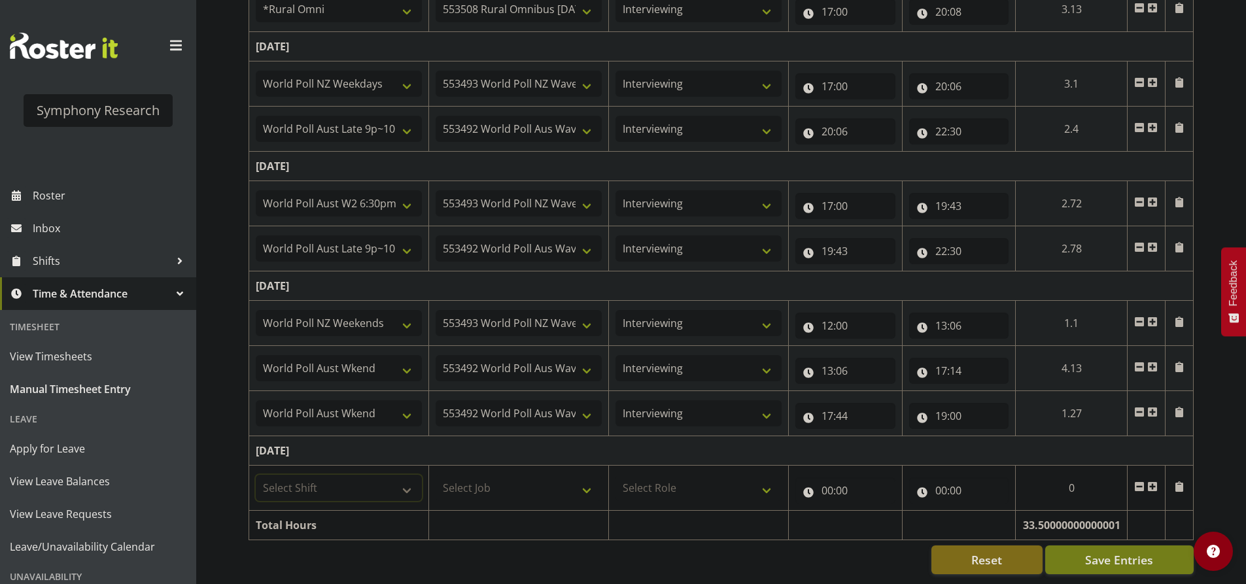
click at [389, 475] on select "Select Shift !!Weekend Residential (Roster IT Shift Label) *Business 9/10am ~ 4…" at bounding box center [339, 488] width 166 height 26
click at [256, 475] on select "Select Shift !!Weekend Residential (Roster IT Shift Label) *Business 9/10am ~ 4…" at bounding box center [339, 488] width 166 height 26
click at [391, 484] on select "!!Weekend Residential (Roster IT Shift Label) *Business 9/10am ~ 4:30pm *Busine…" at bounding box center [339, 488] width 166 height 26
select select "41319"
click at [256, 475] on select "!!Weekend Residential (Roster IT Shift Label) *Business 9/10am ~ 4:30pm *Busine…" at bounding box center [339, 488] width 166 height 26
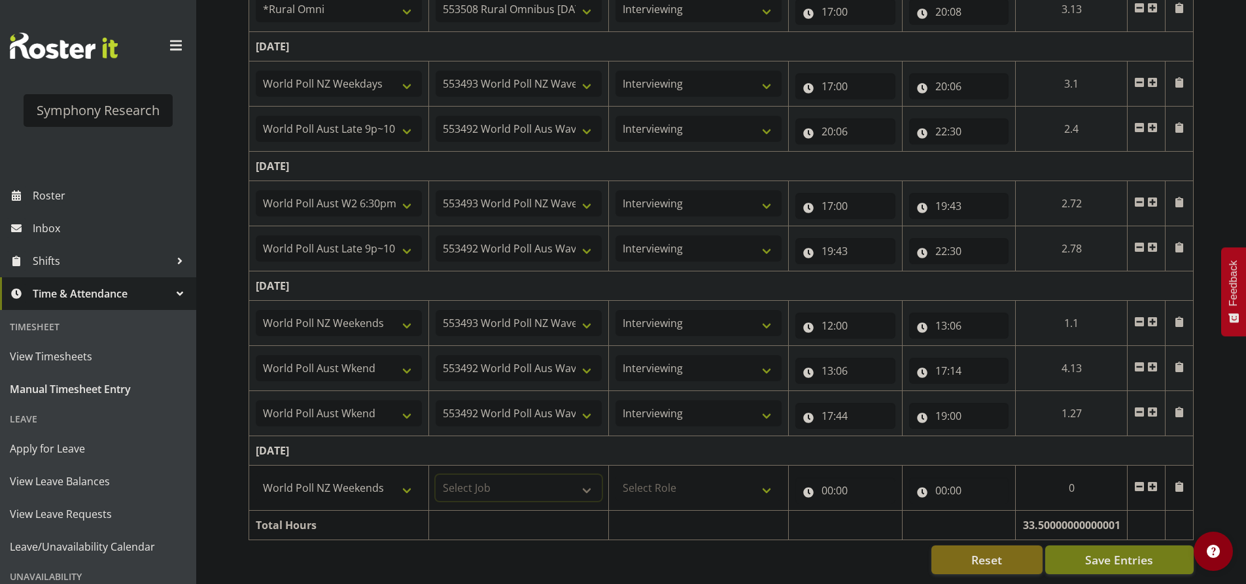
click at [498, 475] on select "Select Job 550060 IF Admin 553492 World Poll Aus Wave 2 Main 2025 553493 World …" at bounding box center [519, 488] width 166 height 26
select select "10527"
click at [436, 475] on select "Select Job 550060 IF Admin 553492 World Poll Aus Wave 2 Main 2025 553493 World …" at bounding box center [519, 488] width 166 height 26
click at [665, 479] on select "Select Role Briefing Interviewing" at bounding box center [699, 488] width 166 height 26
select select "47"
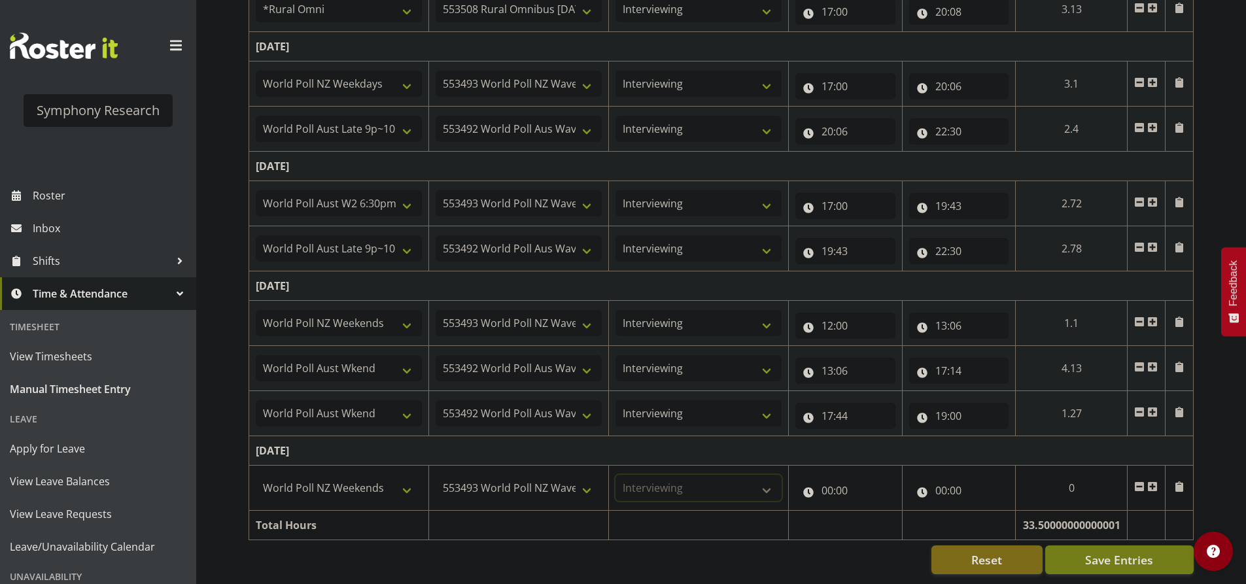
click at [616, 475] on select "Select Role Briefing Interviewing" at bounding box center [699, 488] width 166 height 26
click at [722, 444] on td "[DATE]" at bounding box center [721, 450] width 945 height 29
click at [836, 491] on input "00:00" at bounding box center [846, 491] width 100 height 26
click at [896, 518] on select "00 01 02 03 04 05 06 07 08 09 10 11 12 13 14 15 16 17 18 19 20 21 22 23" at bounding box center [884, 525] width 29 height 26
select select "12"
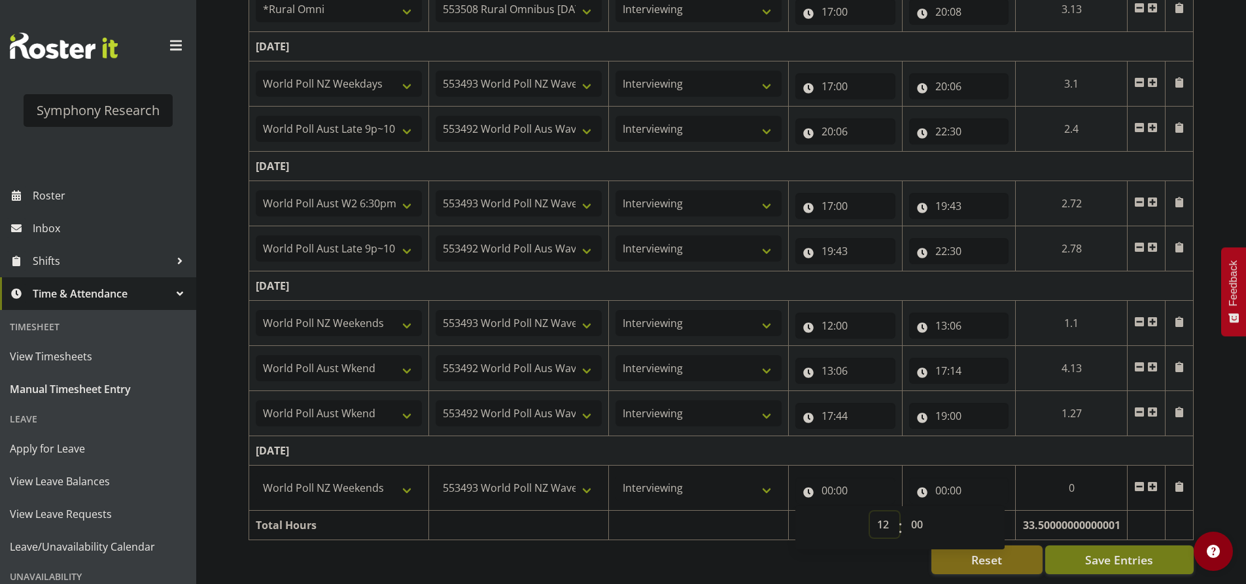
click at [870, 512] on select "00 01 02 03 04 05 06 07 08 09 10 11 12 13 14 15 16 17 18 19 20 21 22 23" at bounding box center [884, 525] width 29 height 26
type input "12:00"
click at [875, 442] on td "[DATE]" at bounding box center [721, 450] width 945 height 29
click at [943, 486] on input "00:00" at bounding box center [959, 491] width 100 height 26
click at [991, 512] on select "00 01 02 03 04 05 06 07 08 09 10 11 12 13 14 15 16 17 18 19 20 21 22 23" at bounding box center [998, 525] width 29 height 26
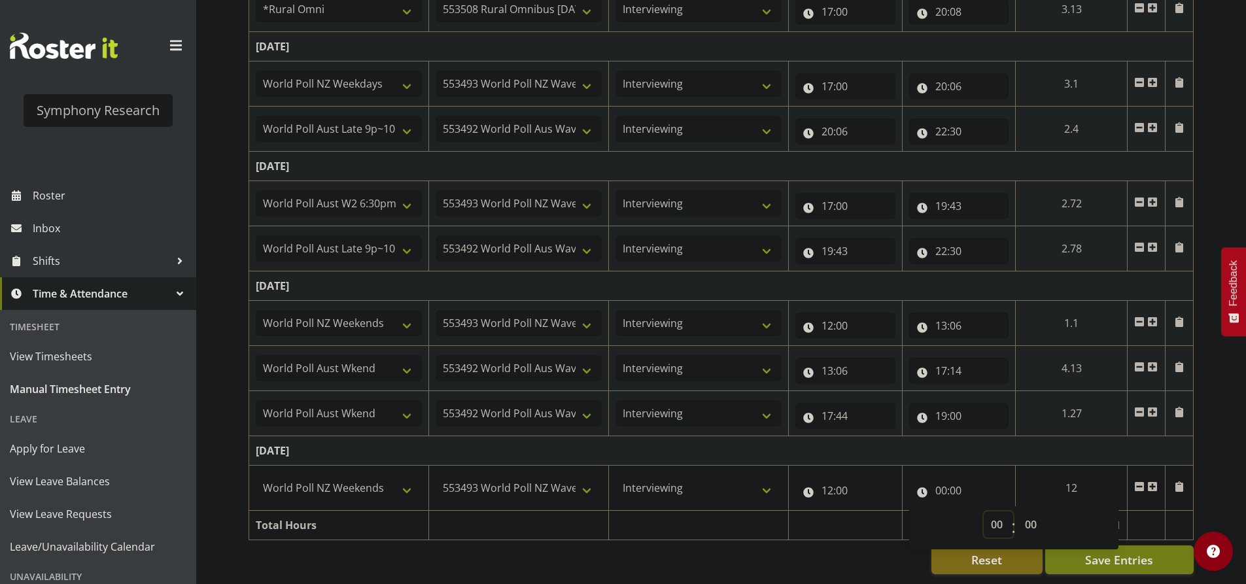
select select "15"
click at [984, 512] on select "00 01 02 03 04 05 06 07 08 09 10 11 12 13 14 15 16 17 18 19 20 21 22 23" at bounding box center [998, 525] width 29 height 26
type input "15:00"
click at [957, 480] on input "15:00" at bounding box center [959, 491] width 100 height 26
click at [972, 478] on input "15:00" at bounding box center [959, 491] width 100 height 26
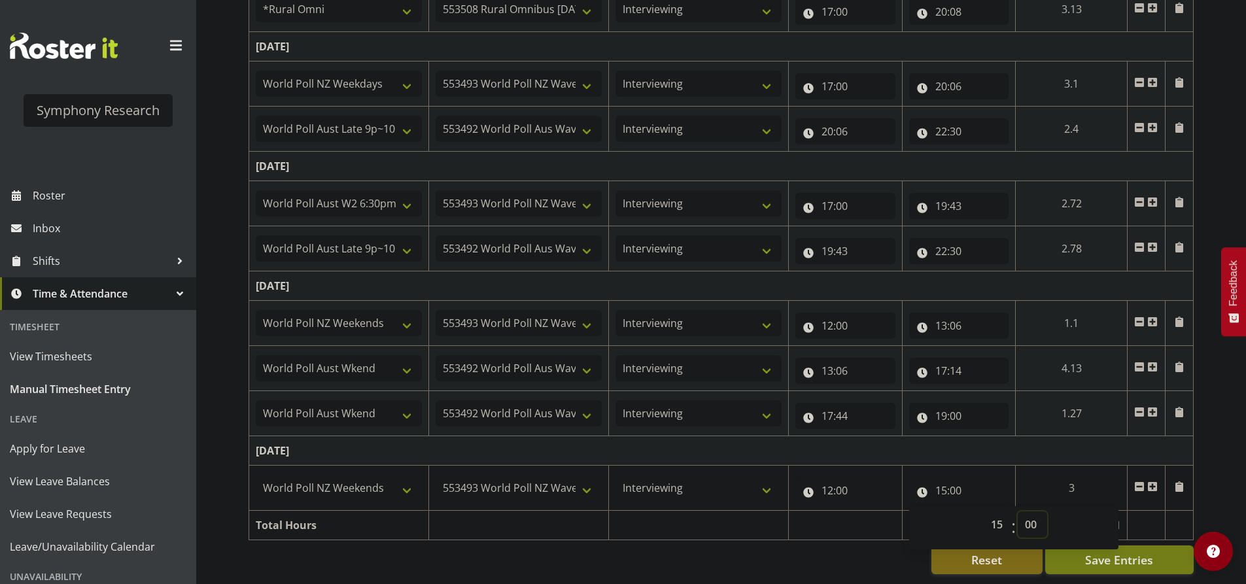
click at [1036, 512] on select "00 01 02 03 04 05 06 07 08 09 10 11 12 13 14 15 16 17 18 19 20 21 22 23 24 25 2…" at bounding box center [1032, 525] width 29 height 26
click at [1030, 519] on select "00 01 02 03 04 05 06 07 08 09 10 11 12 13 14 15 16 17 18 19 20 21 22 23 24 25 2…" at bounding box center [1032, 525] width 29 height 26
select select "46"
click at [1018, 512] on select "00 01 02 03 04 05 06 07 08 09 10 11 12 13 14 15 16 17 18 19 20 21 22 23 24 25 2…" at bounding box center [1032, 525] width 29 height 26
type input "15:46"
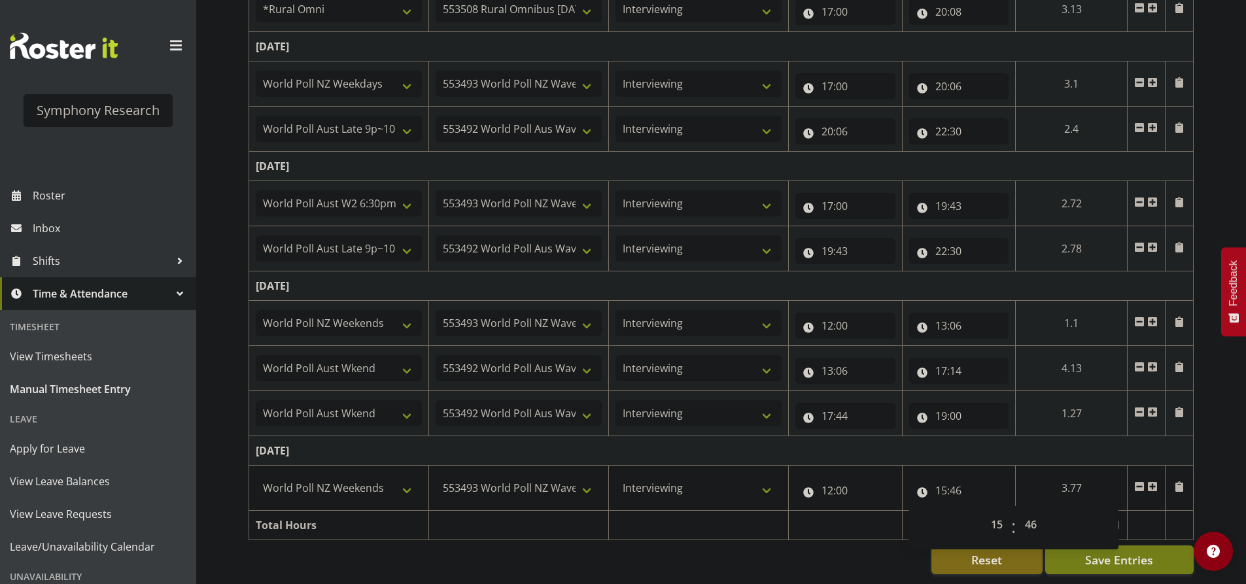
click at [967, 439] on td "[DATE]" at bounding box center [721, 450] width 945 height 29
click at [1129, 552] on span "Save Entries" at bounding box center [1119, 560] width 68 height 17
click at [1150, 482] on span at bounding box center [1153, 487] width 10 height 10
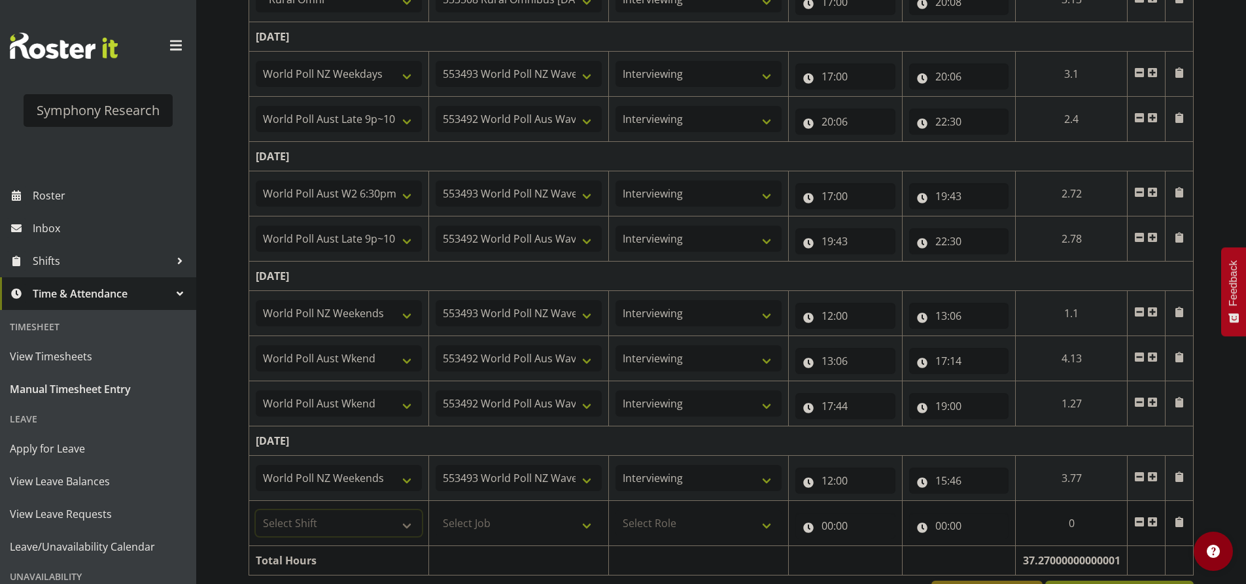
click at [321, 523] on select "Select Shift !!Weekend Residential (Roster IT Shift Label) *Business 9/10am ~ 4…" at bounding box center [339, 523] width 166 height 26
click at [558, 442] on td "[DATE]" at bounding box center [721, 441] width 945 height 29
click at [956, 485] on input "15:46" at bounding box center [959, 481] width 100 height 26
click at [992, 518] on select "00 01 02 03 04 05 06 07 08 09 10 11 12 13 14 15 16 17 18 19 20 21 22 23" at bounding box center [998, 515] width 29 height 26
select select "13"
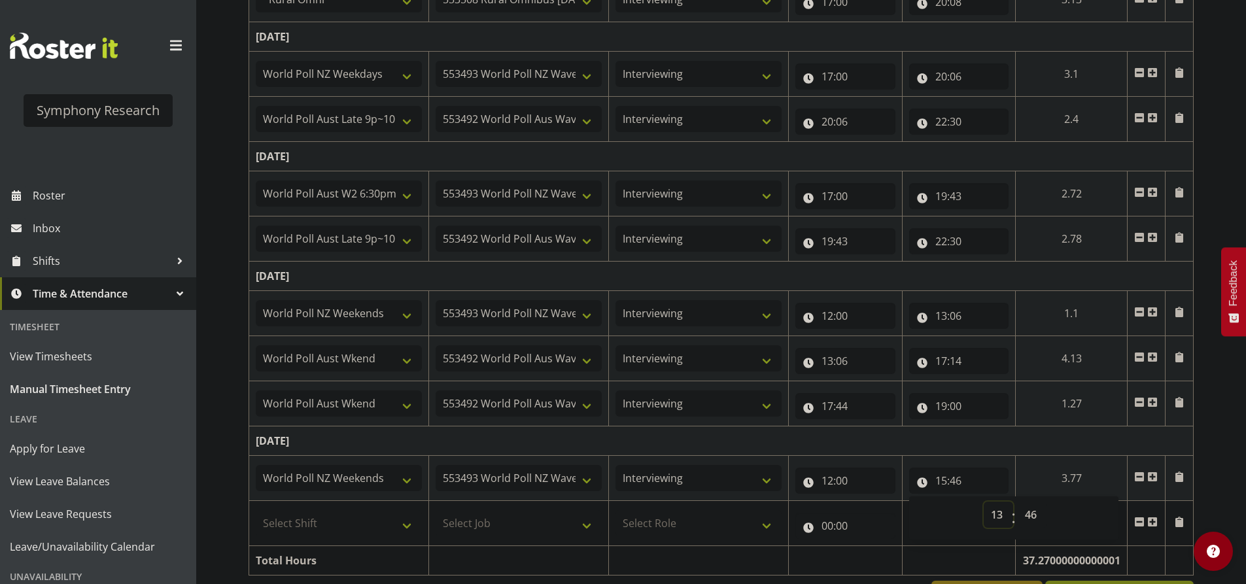
click at [984, 502] on select "00 01 02 03 04 05 06 07 08 09 10 11 12 13 14 15 16 17 18 19 20 21 22 23" at bounding box center [998, 515] width 29 height 26
type input "13:46"
click at [958, 479] on input "13:46" at bounding box center [959, 481] width 100 height 26
click at [960, 489] on input "13:46" at bounding box center [959, 481] width 100 height 26
click at [1036, 523] on select "00 01 02 03 04 05 06 07 08 09 10 11 12 13 14 15 16 17 18 19 20 21 22 23 24 25 2…" at bounding box center [1032, 515] width 29 height 26
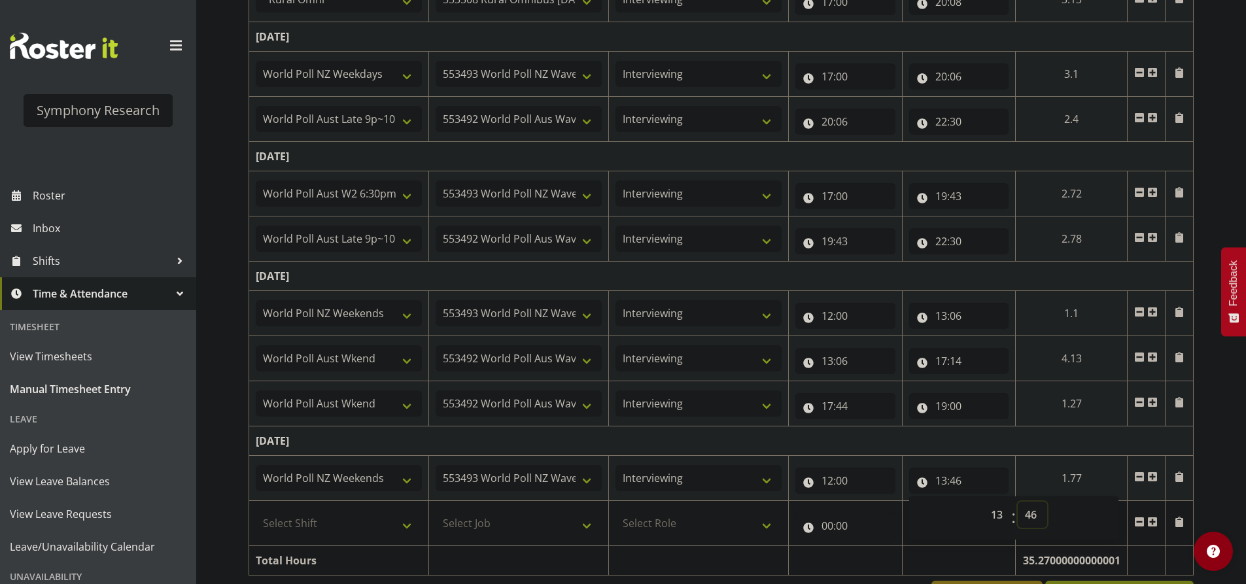
select select "30"
click at [1018, 502] on select "00 01 02 03 04 05 06 07 08 09 10 11 12 13 14 15 16 17 18 19 20 21 22 23 24 25 2…" at bounding box center [1032, 515] width 29 height 26
type input "13:30"
click at [984, 150] on td "[DATE]" at bounding box center [721, 156] width 945 height 29
click at [951, 486] on input "13:30" at bounding box center [959, 481] width 100 height 26
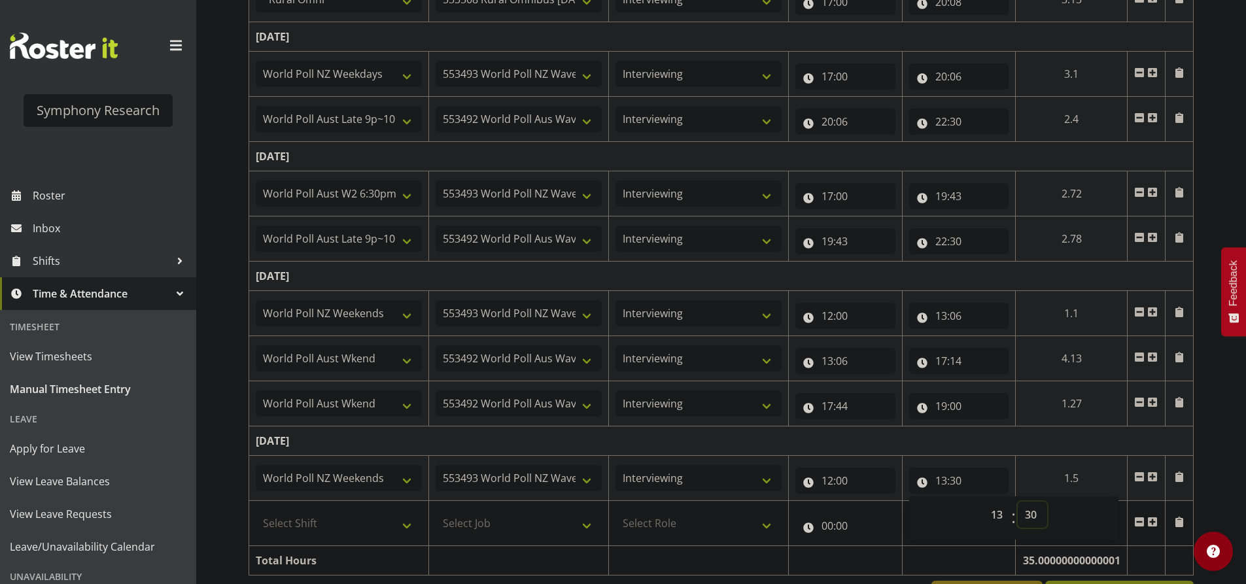
click at [1019, 514] on select "00 01 02 03 04 05 06 07 08 09 10 11 12 13 14 15 16 17 18 19 20 21 22 23 24 25 2…" at bounding box center [1032, 515] width 29 height 26
select select "48"
click at [1018, 502] on select "00 01 02 03 04 05 06 07 08 09 10 11 12 13 14 15 16 17 18 19 20 21 22 23 24 25 2…" at bounding box center [1032, 515] width 29 height 26
type input "13:48"
click at [1030, 440] on td "[DATE]" at bounding box center [721, 441] width 945 height 29
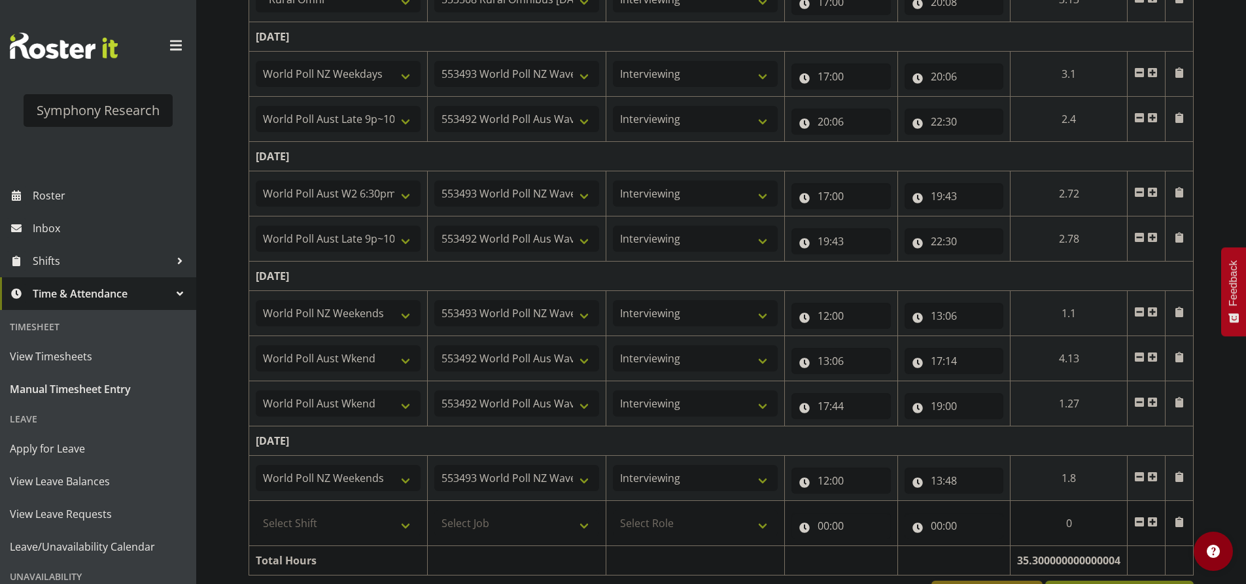
click at [983, 439] on td "[DATE]" at bounding box center [721, 441] width 945 height 29
click at [367, 519] on select "Select Shift !!Weekend Residential (Roster IT Shift Label) *Business 9/10am ~ 4…" at bounding box center [338, 523] width 165 height 26
select select "11547"
click at [256, 510] on select "Select Shift !!Weekend Residential (Roster IT Shift Label) *Business 9/10am ~ 4…" at bounding box center [338, 523] width 165 height 26
click at [509, 512] on select "Select Job 550060 IF Admin 553492 World Poll Aus Wave 2 Main 2025 553493 World …" at bounding box center [516, 523] width 165 height 26
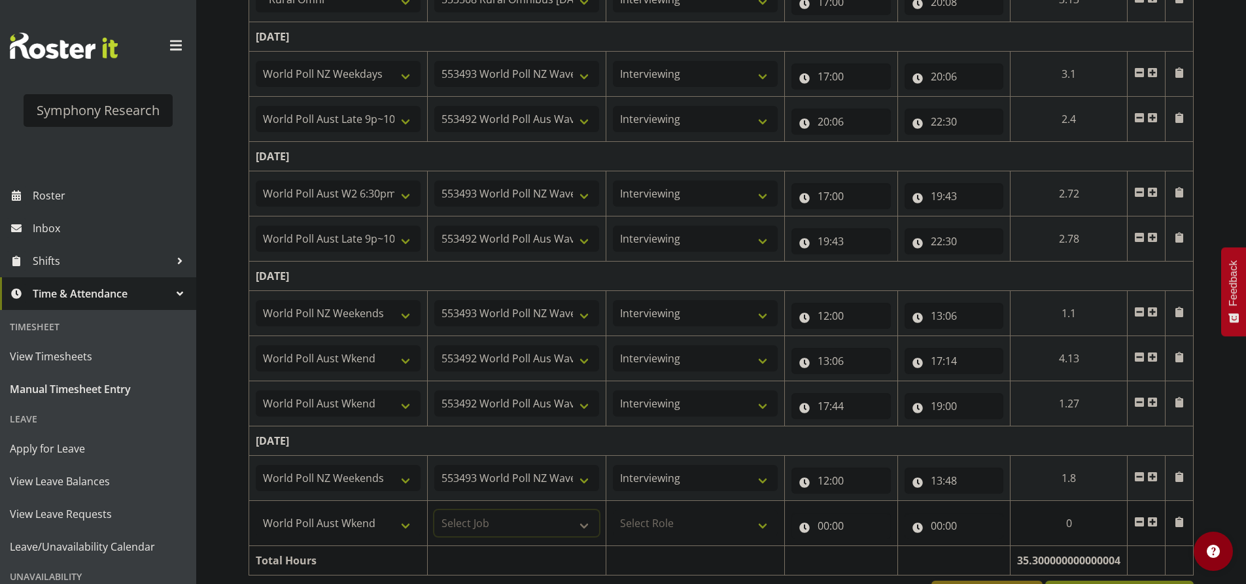
select select "10499"
click at [434, 510] on select "Select Job 550060 IF Admin 553492 World Poll Aus Wave 2 Main 2025 553493 World …" at bounding box center [516, 523] width 165 height 26
click at [641, 522] on select "Select Role Briefing Interviewing" at bounding box center [695, 523] width 165 height 26
select select "47"
click at [613, 510] on select "Select Role Briefing Interviewing" at bounding box center [695, 523] width 165 height 26
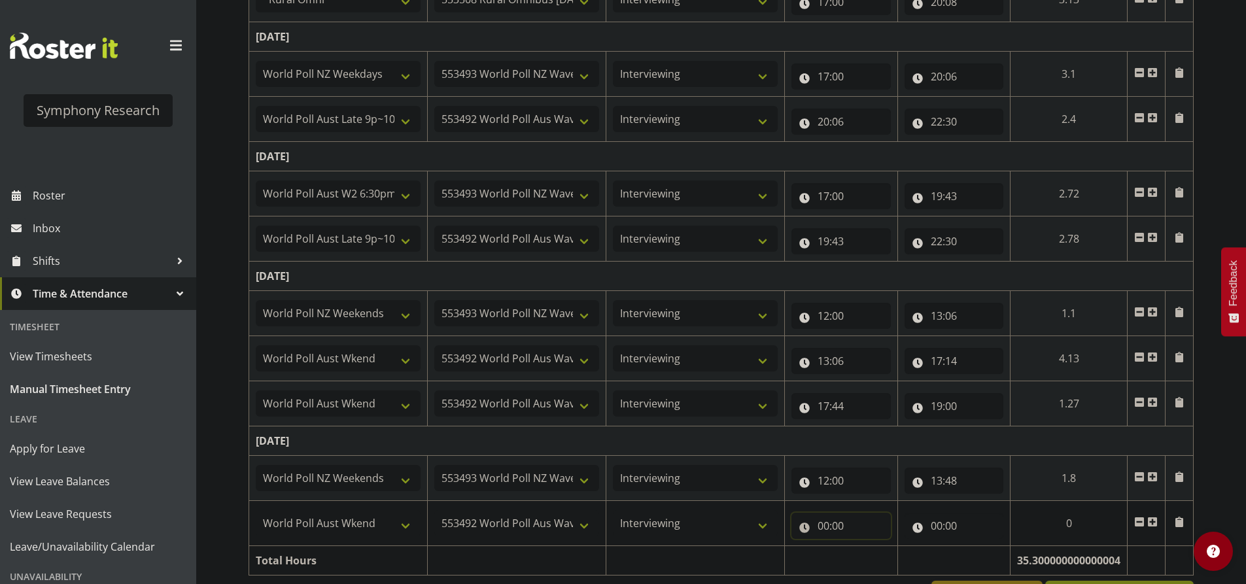
click at [815, 527] on input "00:00" at bounding box center [841, 526] width 99 height 26
click at [877, 569] on select "00 01 02 03 04 05 06 07 08 09 10 11 12 13 14 15 16 17 18 19 20 21 22 23" at bounding box center [880, 560] width 29 height 26
select select "13"
click at [866, 547] on select "00 01 02 03 04 05 06 07 08 09 10 11 12 13 14 15 16 17 18 19 20 21 22 23" at bounding box center [880, 560] width 29 height 26
type input "13:00"
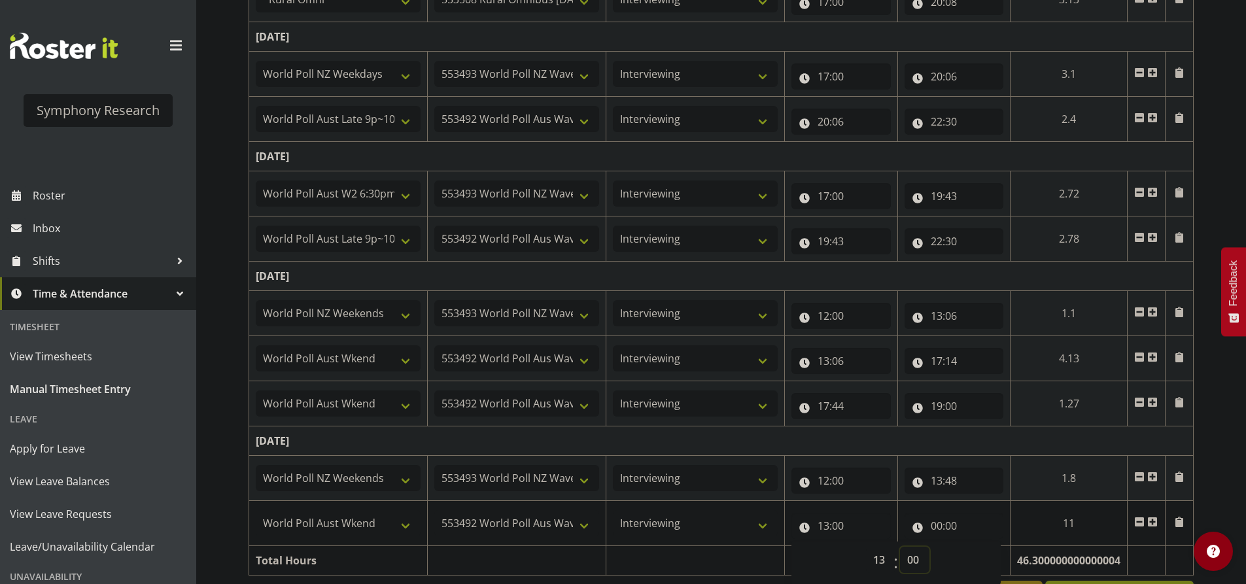
click at [917, 561] on select "00 01 02 03 04 05 06 07 08 09 10 11 12 13 14 15 16 17 18 19 20 21 22 23 24 25 2…" at bounding box center [914, 560] width 29 height 26
click at [898, 450] on td "[DATE]" at bounding box center [721, 441] width 945 height 29
click at [913, 440] on td "[DATE]" at bounding box center [721, 441] width 945 height 29
click at [835, 533] on input "13:00" at bounding box center [841, 526] width 99 height 26
click at [915, 559] on select "00 01 02 03 04 05 06 07 08 09 10 11 12 13 14 15 16 17 18 19 20 21 22 23 24 25 2…" at bounding box center [914, 560] width 29 height 26
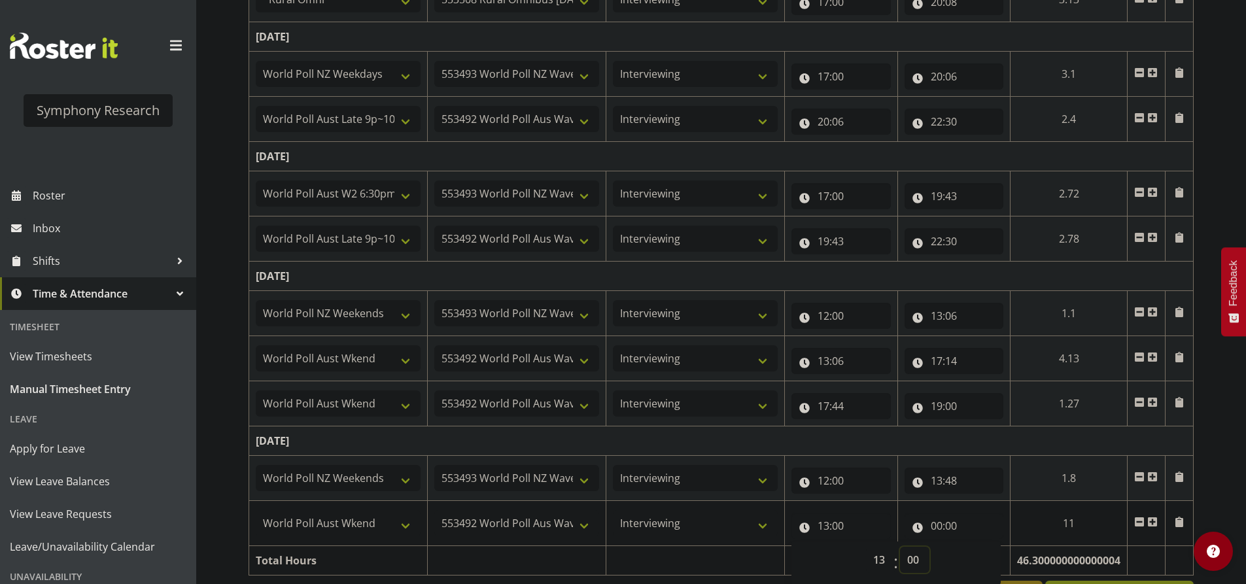
select select "48"
click at [930, 547] on select "00 01 02 03 04 05 06 07 08 09 10 11 12 13 14 15 16 17 18 19 20 21 22 23 24 25 2…" at bounding box center [914, 560] width 29 height 26
type input "13:48"
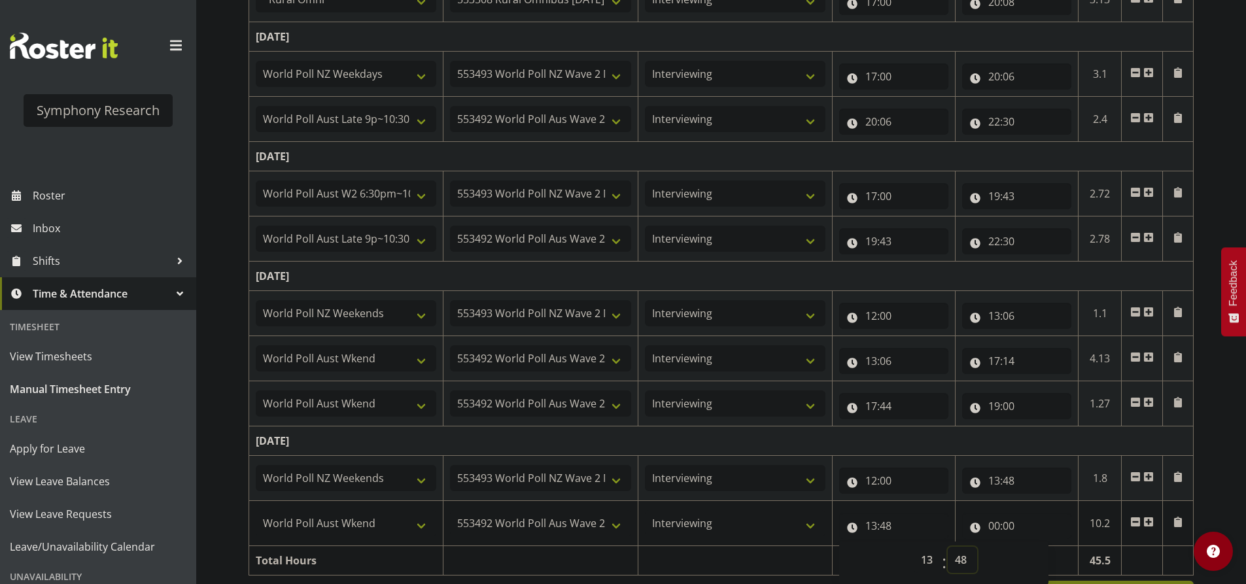
scroll to position [634, 0]
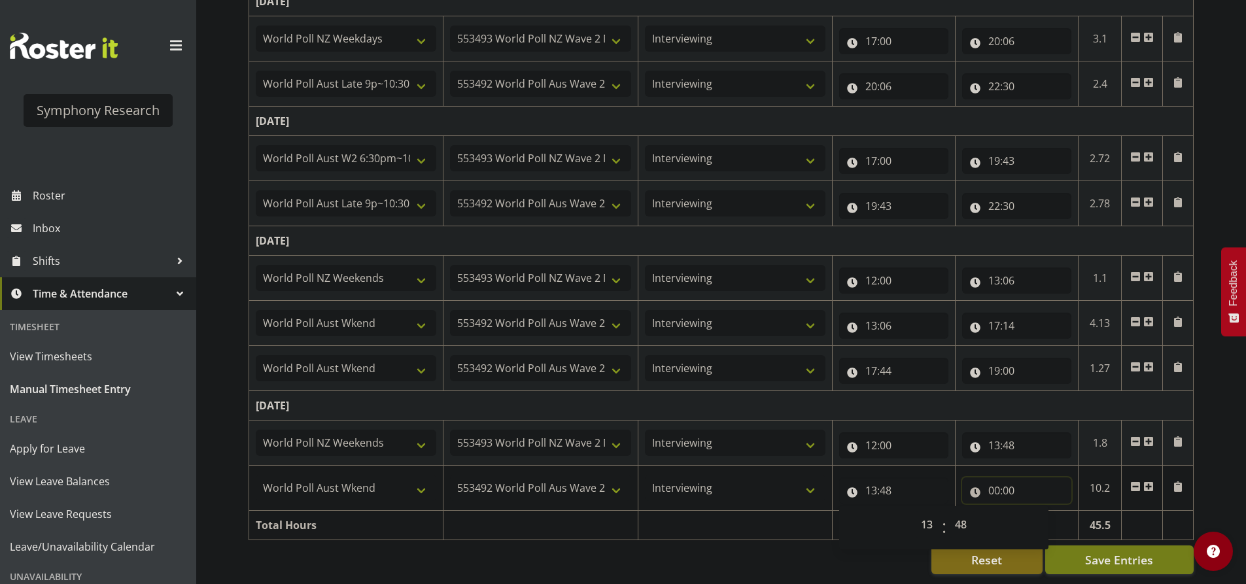
click at [998, 480] on input "00:00" at bounding box center [1016, 491] width 109 height 26
click at [1000, 480] on input "00:00" at bounding box center [1016, 491] width 109 height 26
click at [998, 486] on input "00:00" at bounding box center [1016, 491] width 109 height 26
click at [1053, 523] on select "00 01 02 03 04 05 06 07 08 09 10 11 12 13 14 15 16 17 18 19 20 21 22 23" at bounding box center [1051, 525] width 29 height 26
select select "15"
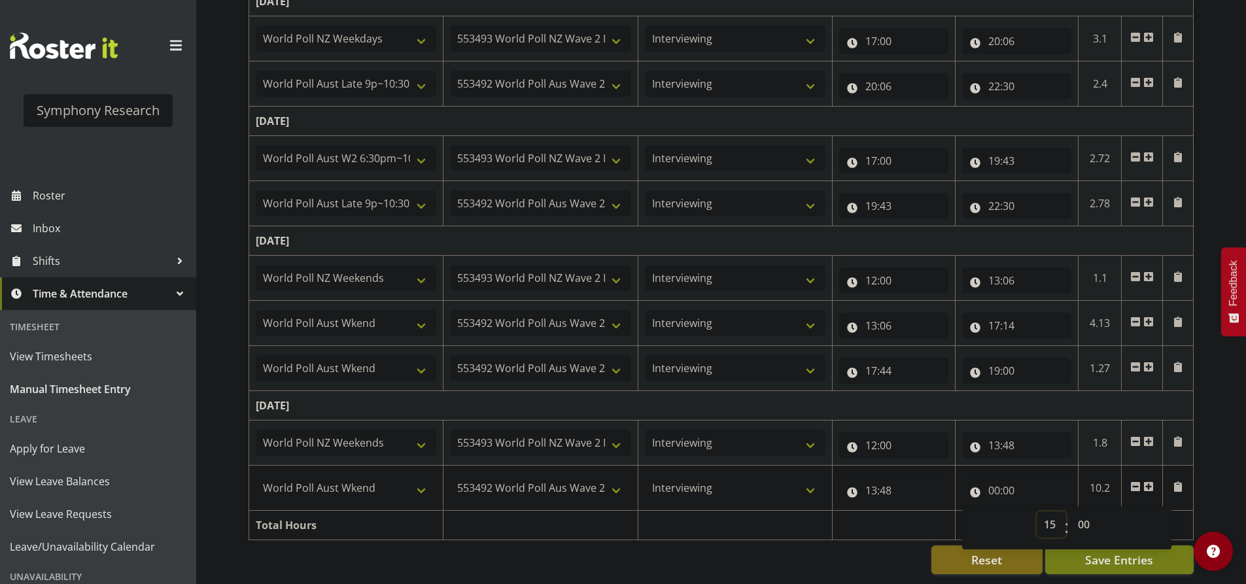
click at [1037, 512] on select "00 01 02 03 04 05 06 07 08 09 10 11 12 13 14 15 16 17 18 19 20 21 22 23" at bounding box center [1051, 525] width 29 height 26
type input "15:00"
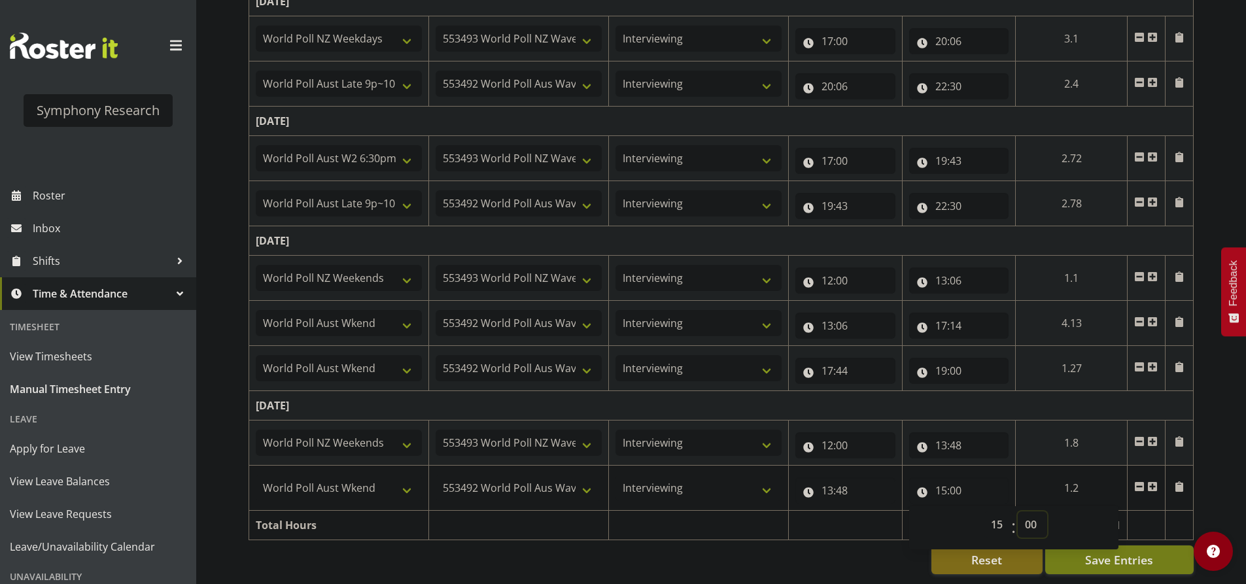
click at [1029, 515] on select "00 01 02 03 04 05 06 07 08 09 10 11 12 13 14 15 16 17 18 19 20 21 22 23 24 25 2…" at bounding box center [1032, 525] width 29 height 26
select select "46"
click at [1047, 512] on select "00 01 02 03 04 05 06 07 08 09 10 11 12 13 14 15 16 17 18 19 20 21 22 23 24 25 2…" at bounding box center [1032, 525] width 29 height 26
type input "15:46"
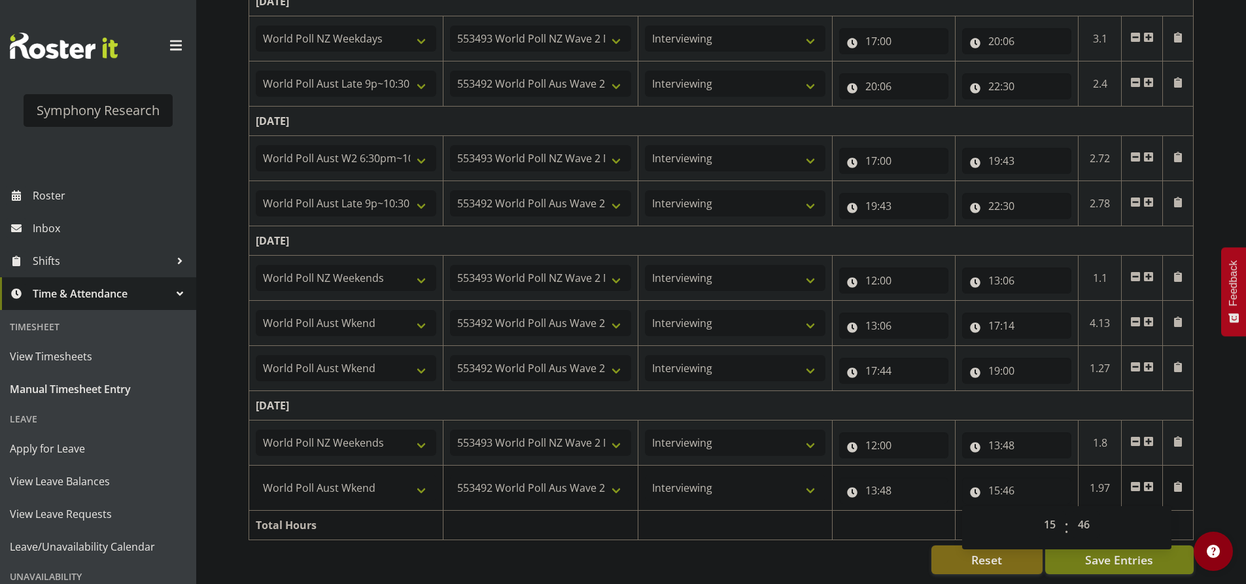
click at [1050, 391] on td "[DATE]" at bounding box center [721, 405] width 945 height 29
click at [1148, 482] on span at bounding box center [1149, 487] width 10 height 10
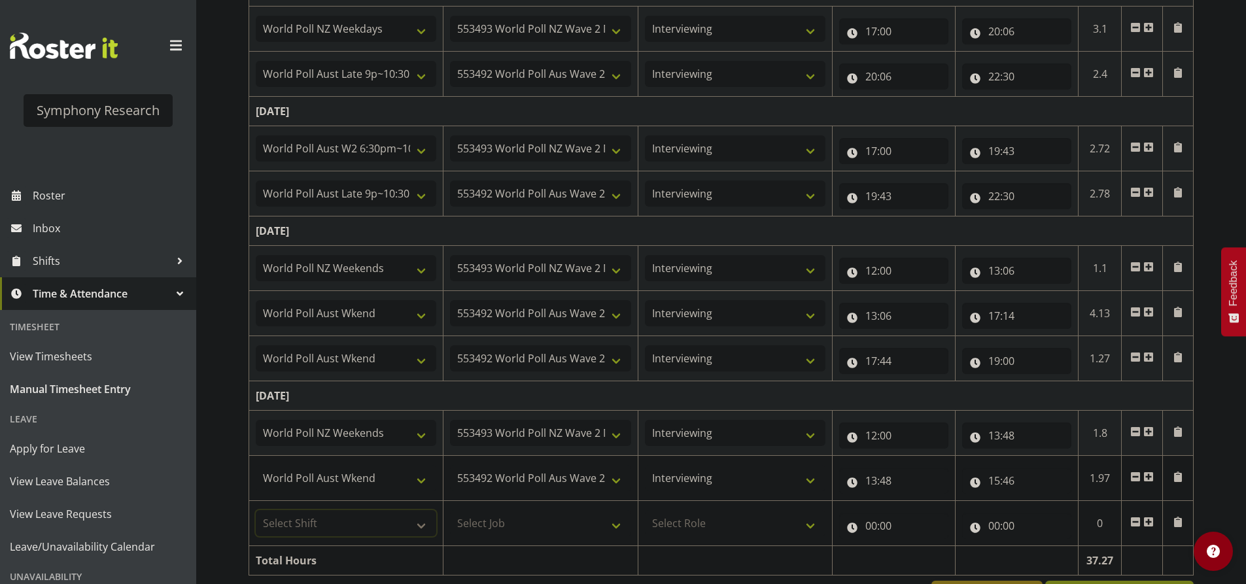
click at [304, 529] on select "Select Shift !!Weekend Residential (Roster IT Shift Label) *Business 9/10am ~ 4…" at bounding box center [346, 523] width 181 height 26
select select "11547"
click at [256, 510] on select "Select Shift !!Weekend Residential (Roster IT Shift Label) *Business 9/10am ~ 4…" at bounding box center [346, 523] width 181 height 26
click at [540, 518] on select "Select Job 550060 IF Admin 553492 World Poll Aus Wave 2 Main 2025 553493 World …" at bounding box center [540, 523] width 181 height 26
select select "10499"
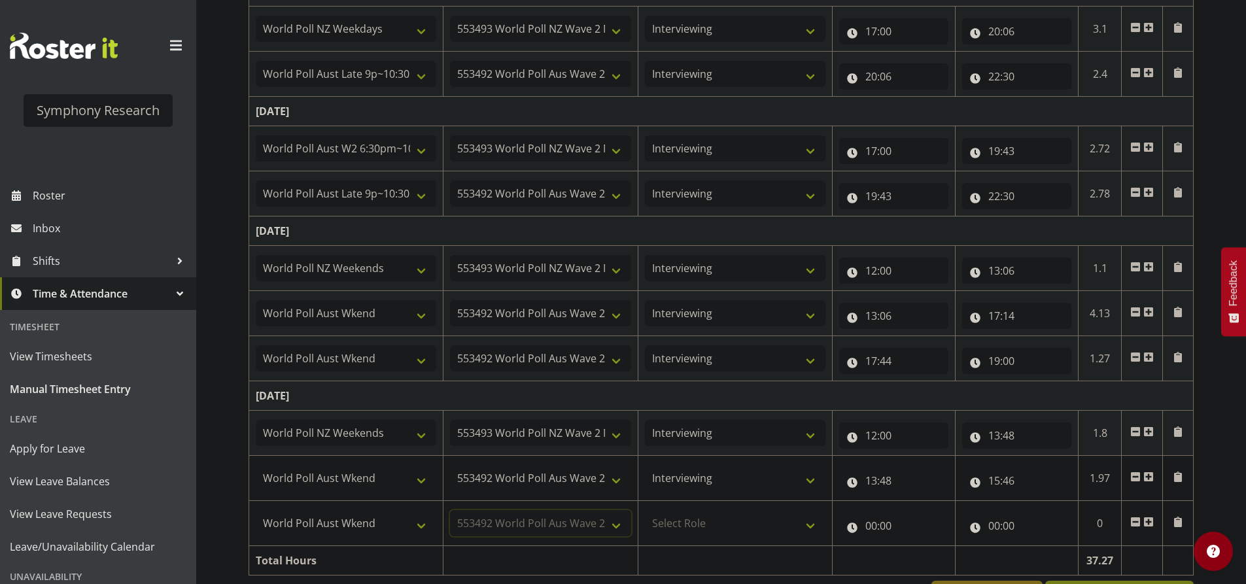
click at [450, 510] on select "Select Job 550060 IF Admin 553492 World Poll Aus Wave 2 Main 2025 553493 World …" at bounding box center [540, 523] width 181 height 26
click at [697, 518] on select "Select Role Briefing Interviewing" at bounding box center [735, 523] width 181 height 26
select select "47"
click at [645, 510] on select "Select Role Briefing Interviewing" at bounding box center [735, 523] width 181 height 26
click at [767, 391] on td "[DATE]" at bounding box center [721, 395] width 945 height 29
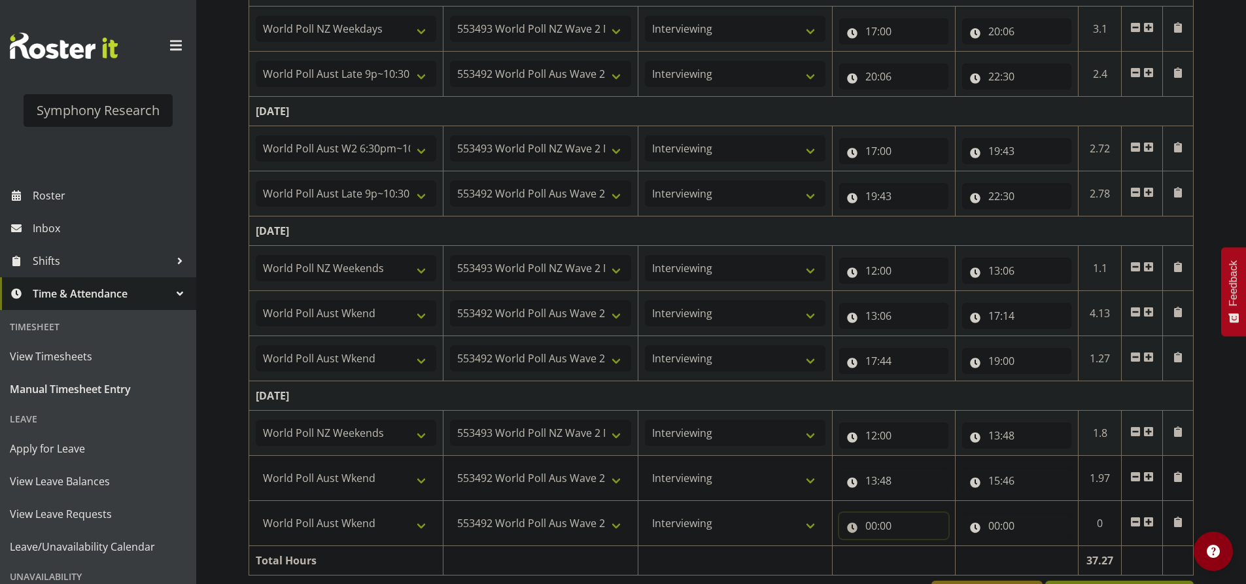
click at [878, 523] on input "00:00" at bounding box center [893, 526] width 109 height 26
click at [926, 561] on select "00 01 02 03 04 05 06 07 08 09 10 11 12 13 14 15 16 17 18 19 20 21 22 23" at bounding box center [928, 560] width 29 height 26
select select "16"
click at [914, 547] on select "00 01 02 03 04 05 06 07 08 09 10 11 12 13 14 15 16 17 18 19 20 21 22 23" at bounding box center [928, 560] width 29 height 26
type input "16:00"
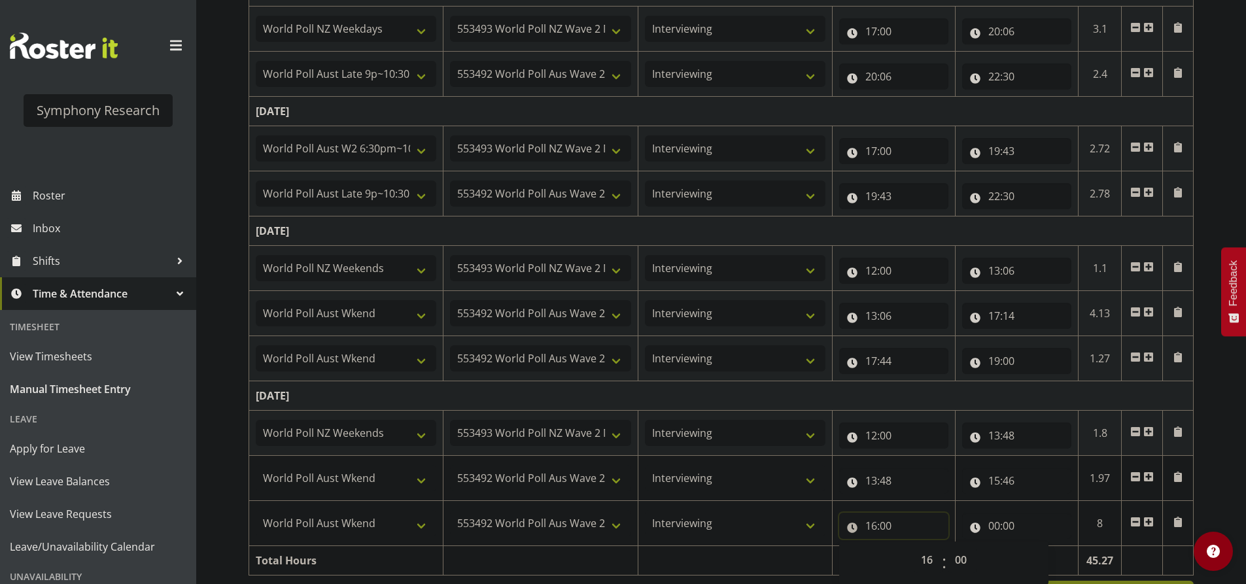
click at [890, 524] on input "16:00" at bounding box center [893, 526] width 109 height 26
click at [901, 531] on input "16:00" at bounding box center [893, 526] width 109 height 26
click at [960, 563] on select "00 01 02 03 04 05 06 07 08 09 10 11 12 13 14 15 16 17 18 19 20 21 22 23 24 25 2…" at bounding box center [962, 560] width 29 height 26
select select "16"
click at [948, 547] on select "00 01 02 03 04 05 06 07 08 09 10 11 12 13 14 15 16 17 18 19 20 21 22 23 24 25 2…" at bounding box center [962, 560] width 29 height 26
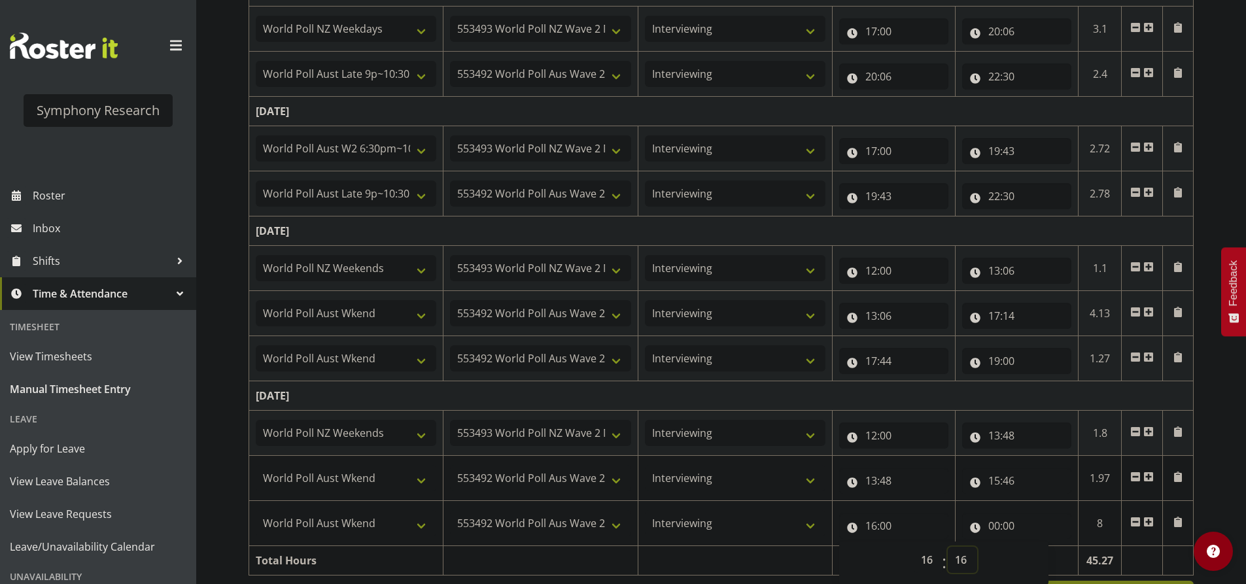
type input "16:16"
click at [995, 525] on input "00:00" at bounding box center [1016, 526] width 109 height 26
click at [1049, 557] on select "00 01 02 03 04 05 06 07 08 09 10 11 12 13 14 15 16 17 18 19 20 21 22 23" at bounding box center [1051, 560] width 29 height 26
select select "19"
click at [1037, 547] on select "00 01 02 03 04 05 06 07 08 09 10 11 12 13 14 15 16 17 18 19 20 21 22 23" at bounding box center [1051, 560] width 29 height 26
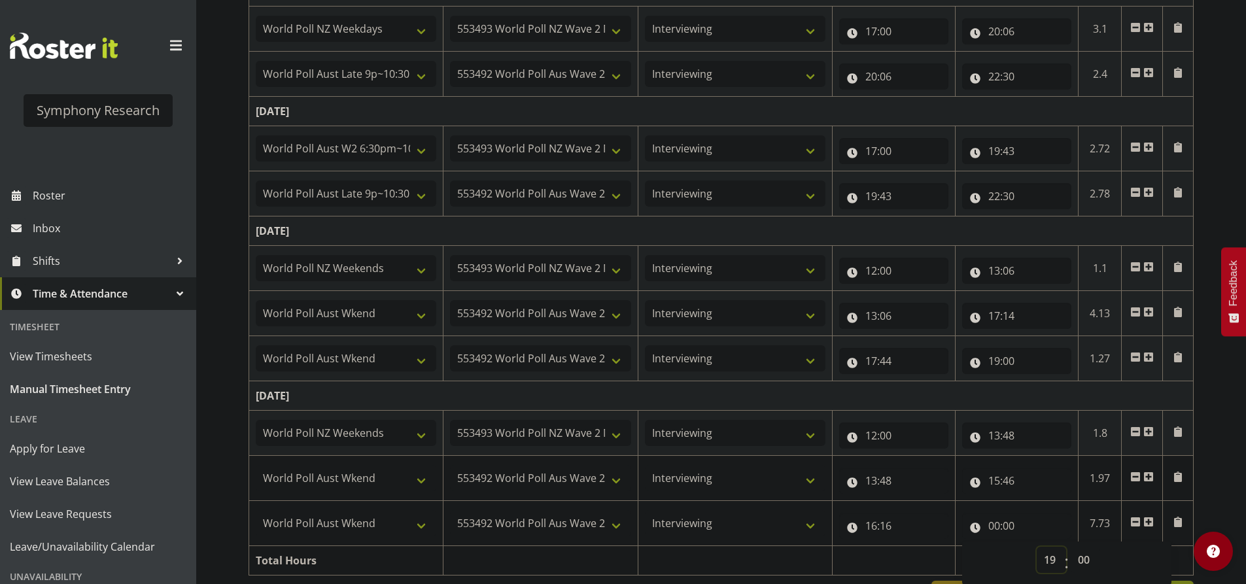
type input "19:00"
click at [1019, 387] on td "[DATE]" at bounding box center [721, 395] width 945 height 29
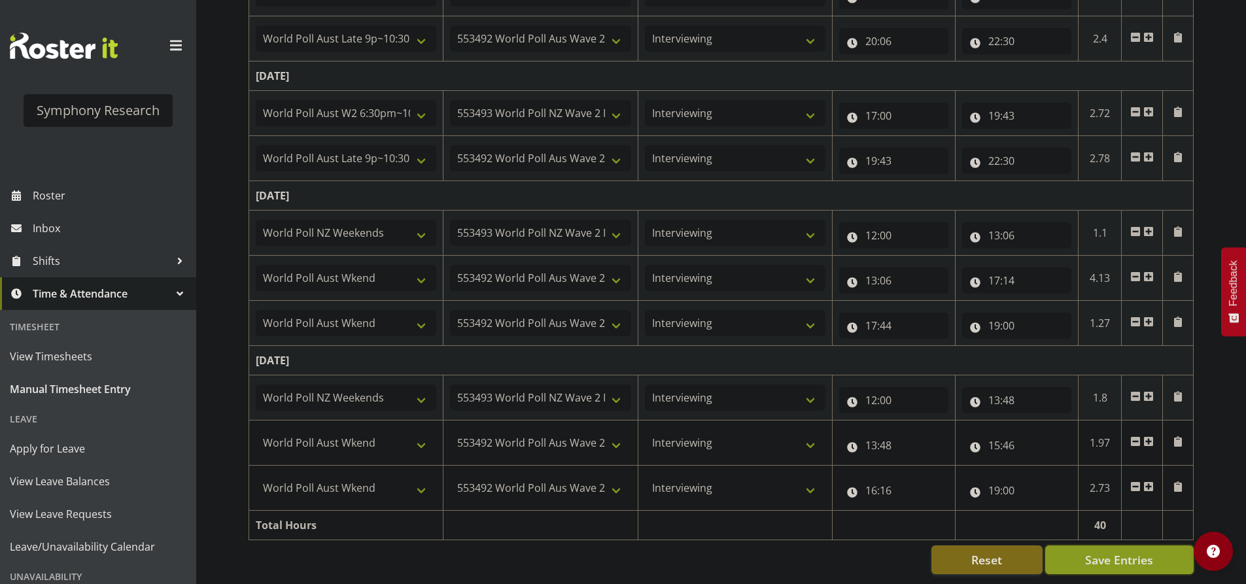
click at [1106, 553] on span "Save Entries" at bounding box center [1119, 560] width 68 height 17
click at [1091, 552] on span "Save Entries" at bounding box center [1119, 560] width 68 height 17
click at [1213, 393] on div "[DATE] - [DATE] Shift Job Role Start Time End Time Total [DATE] !!Weekend Resid…" at bounding box center [748, 10] width 998 height 1147
click at [1112, 561] on button "Save Entries" at bounding box center [1120, 560] width 149 height 29
